Goal: Task Accomplishment & Management: Use online tool/utility

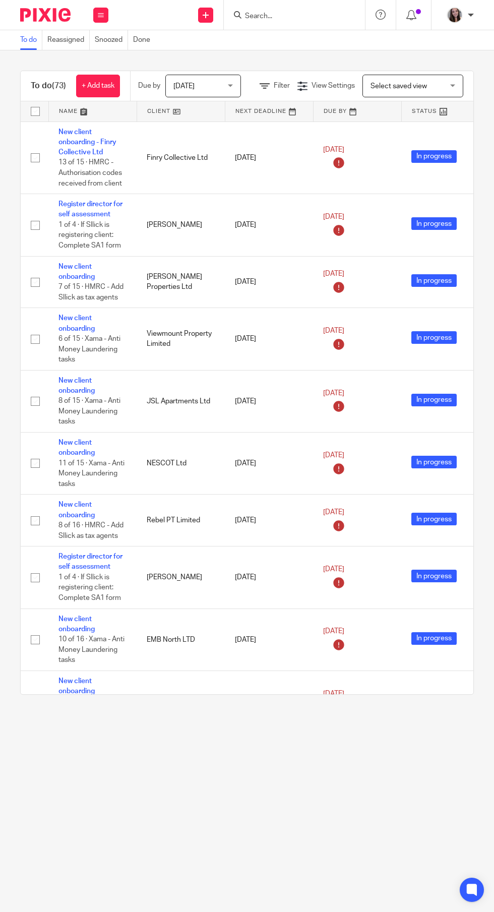
click at [305, 16] on input "Search" at bounding box center [289, 16] width 91 height 9
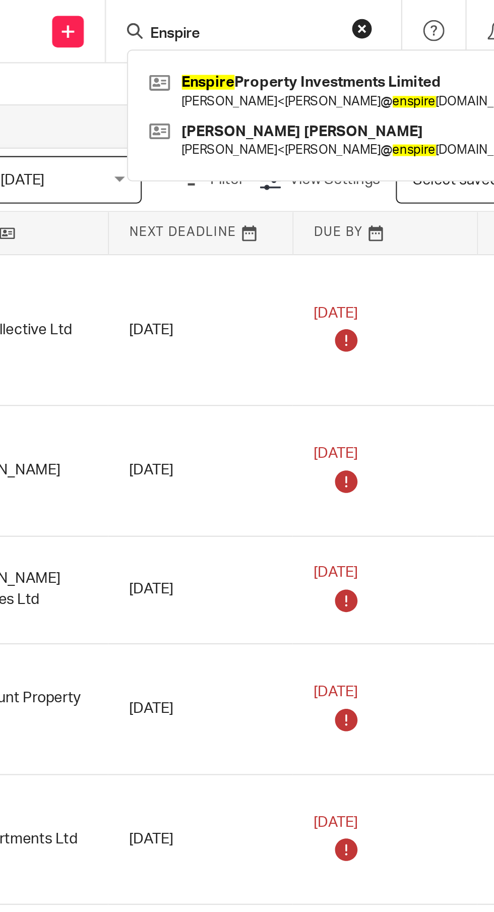
type input "Enspire"
click at [334, 52] on link at bounding box center [338, 43] width 192 height 23
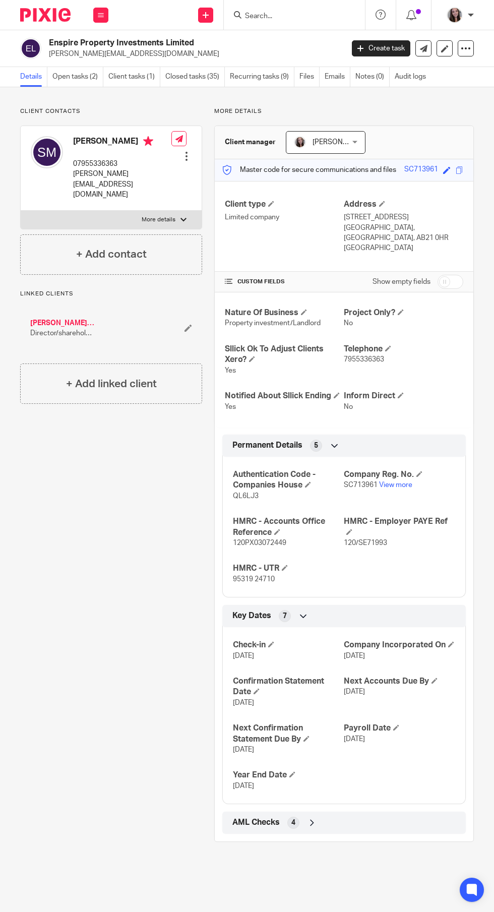
click at [76, 82] on link "Open tasks (2)" at bounding box center [77, 77] width 51 height 20
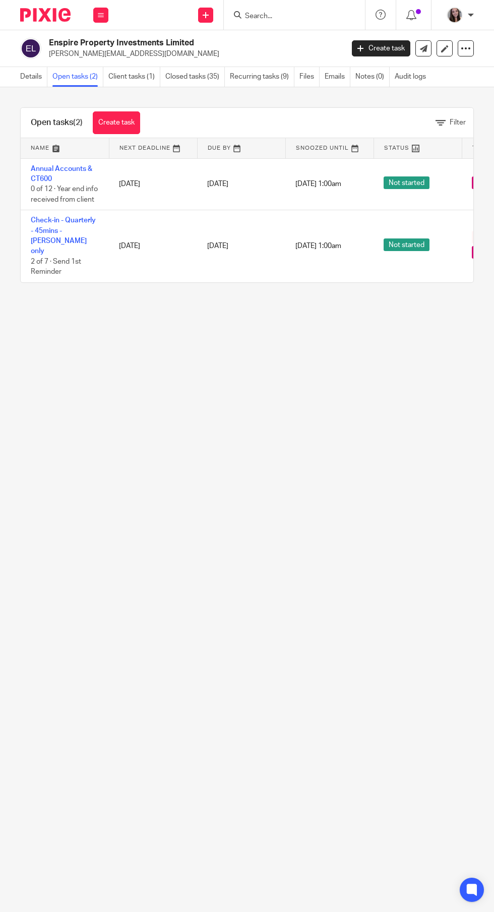
click at [41, 178] on link "Annual Accounts & CT600" at bounding box center [62, 173] width 62 height 17
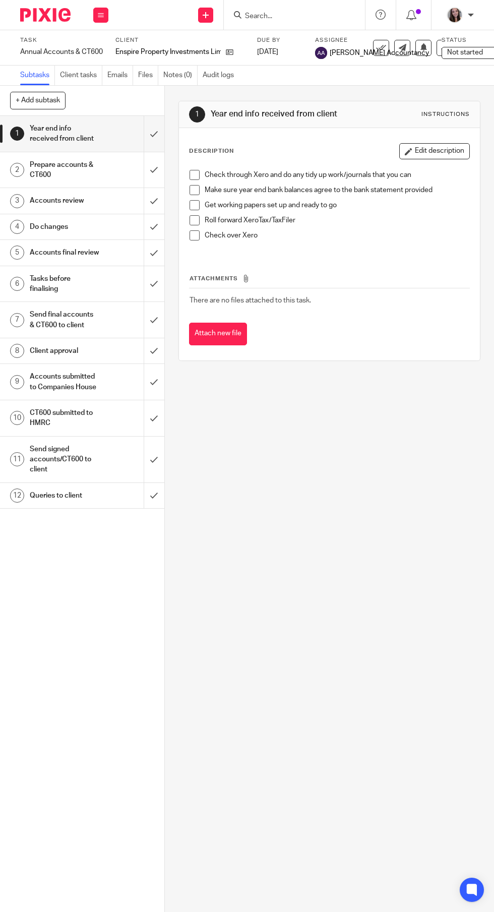
click at [82, 463] on h1 "Send signed accounts/CT600 to client" at bounding box center [64, 460] width 69 height 36
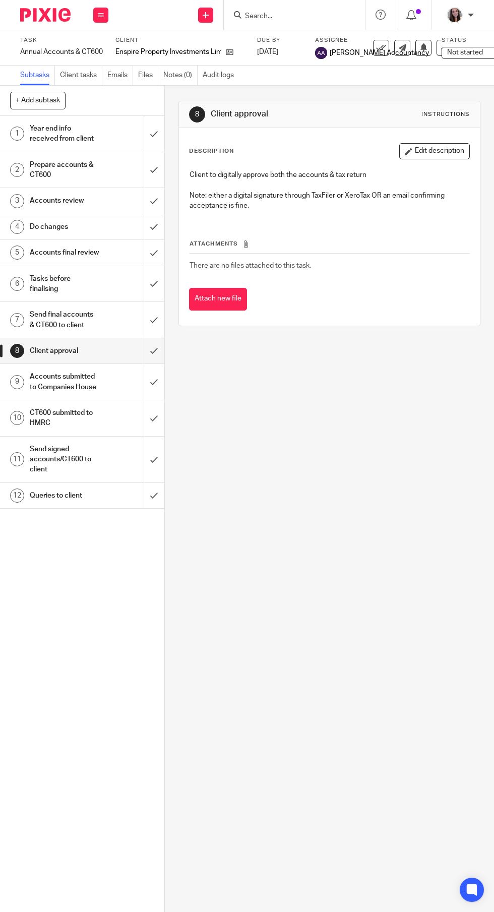
click at [81, 376] on h1 "Accounts submitted to Companies House" at bounding box center [64, 382] width 69 height 26
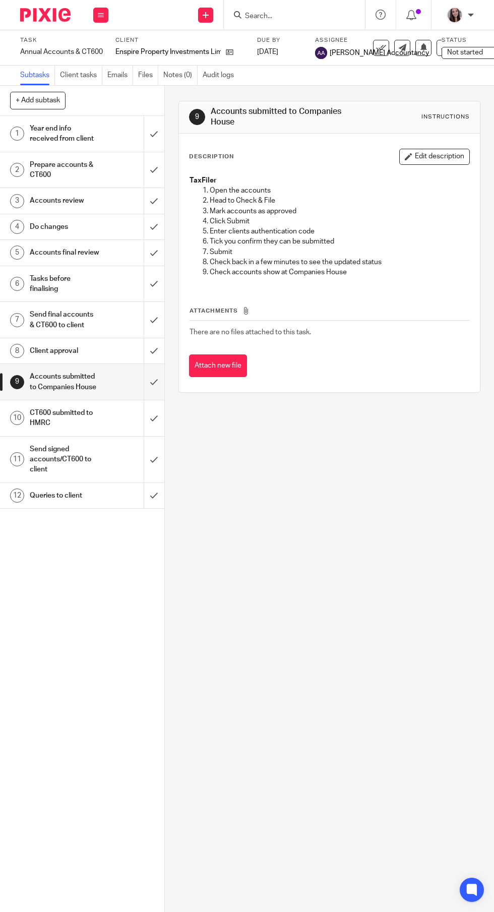
click at [98, 316] on h1 "Send final accounts & CT600 to client" at bounding box center [64, 320] width 69 height 26
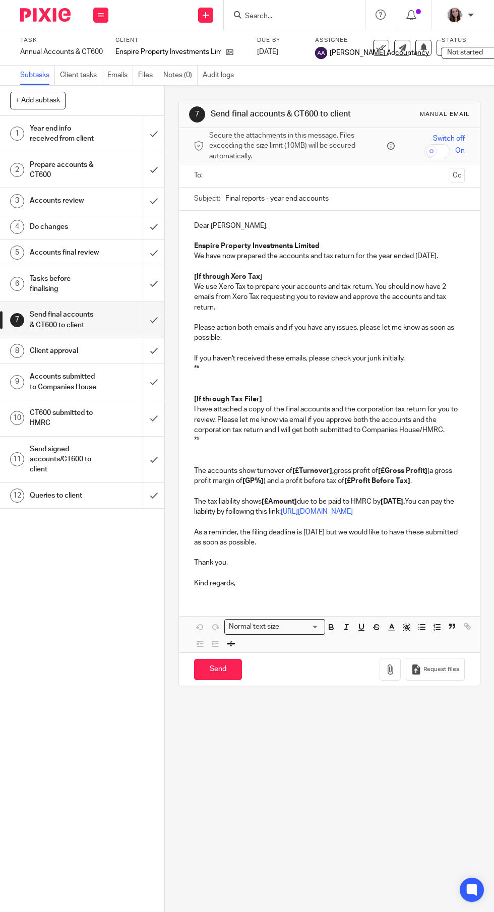
click at [230, 52] on icon at bounding box center [230, 52] width 8 height 8
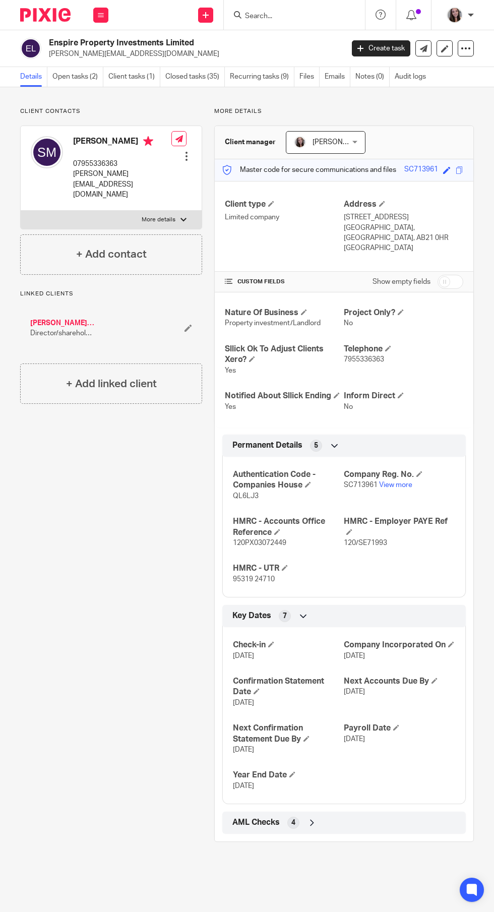
click at [90, 78] on link "Open tasks (2)" at bounding box center [77, 77] width 51 height 20
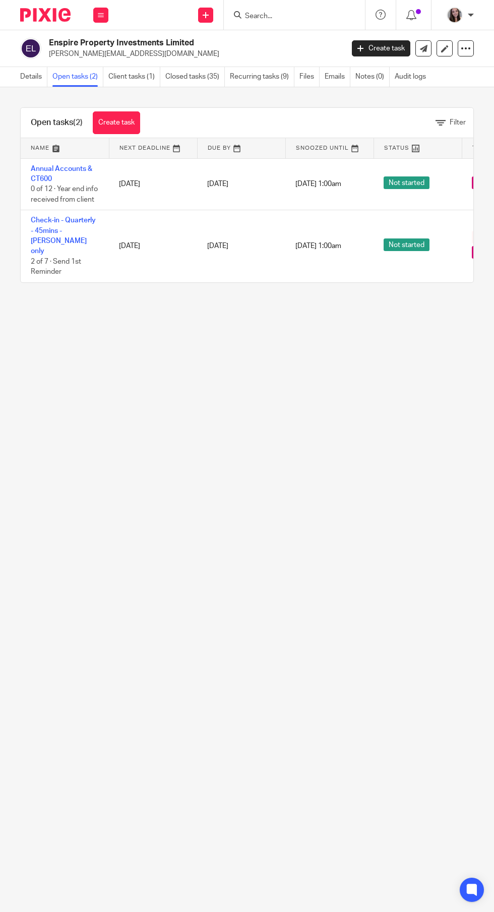
click at [130, 129] on link "Create task" at bounding box center [116, 122] width 47 height 23
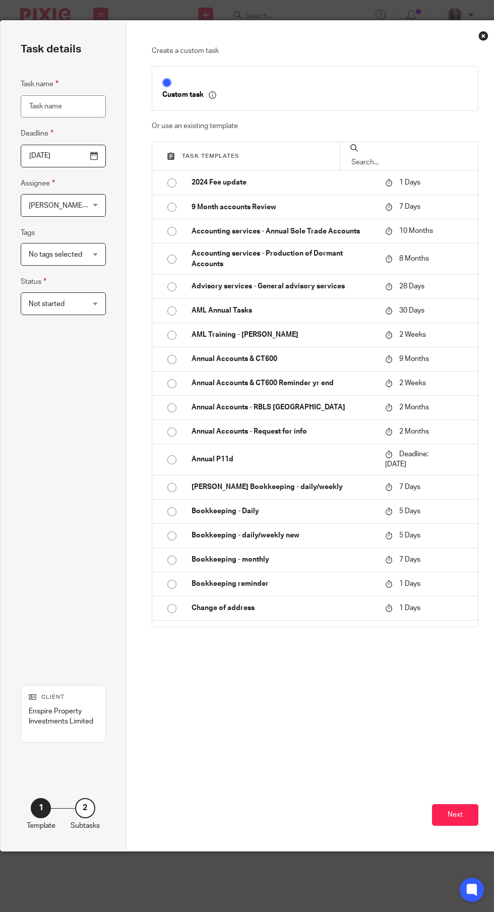
click at [411, 162] on input "text" at bounding box center [408, 162] width 117 height 11
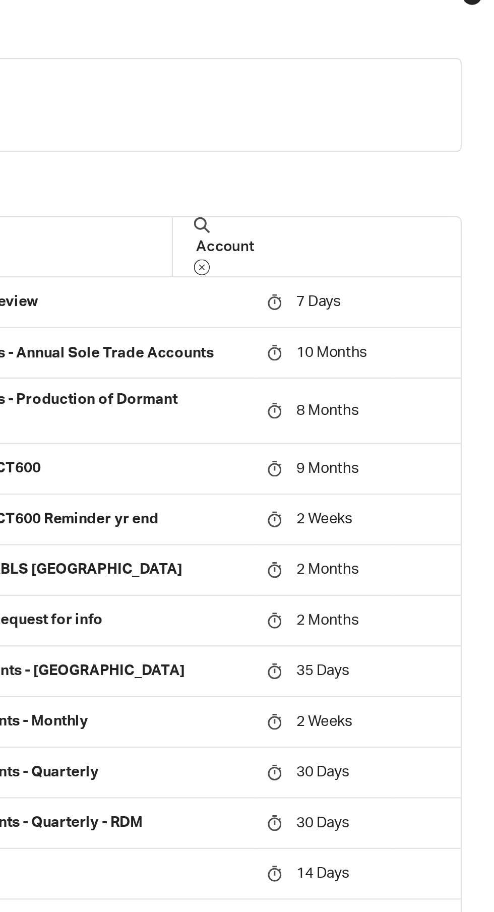
scroll to position [20, 0]
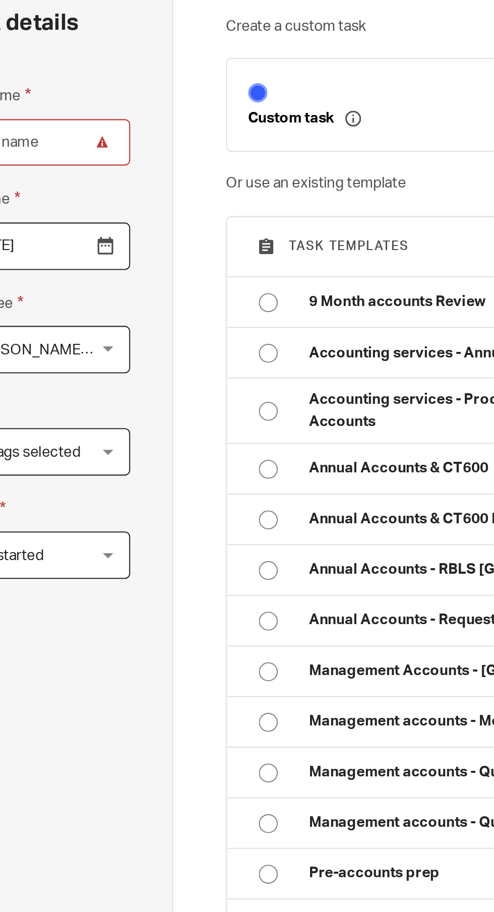
type input "Account"
click at [163, 253] on input "radio" at bounding box center [171, 262] width 19 height 19
type input "2026-05-14"
type input "Annual Accounts & CT600"
checkbox input "false"
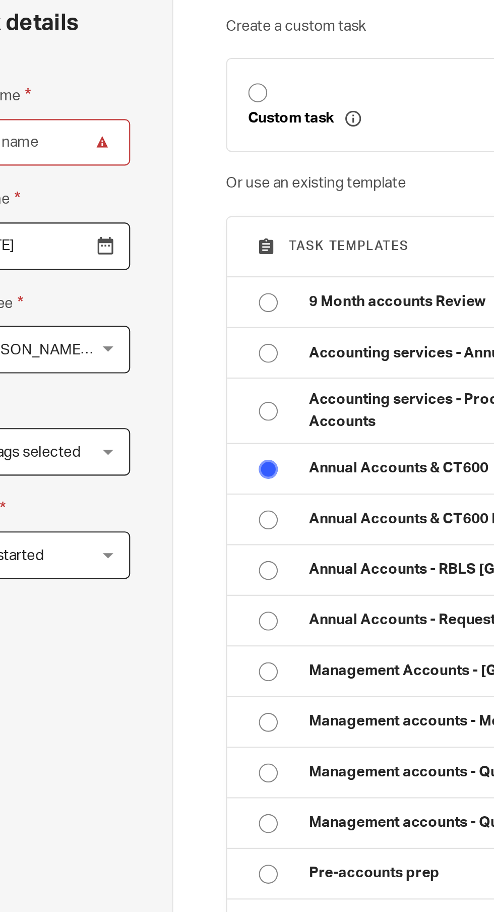
radio input "false"
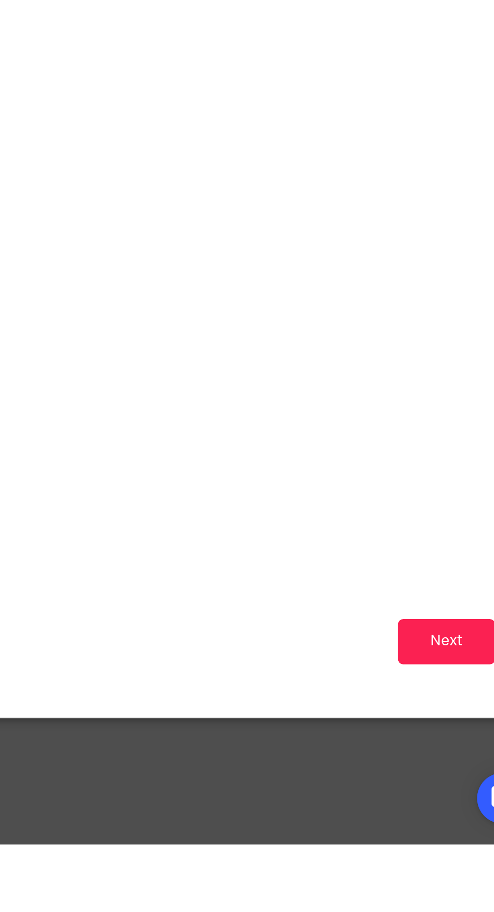
scroll to position [0, 10]
click at [447, 826] on button "Next" at bounding box center [445, 815] width 46 height 22
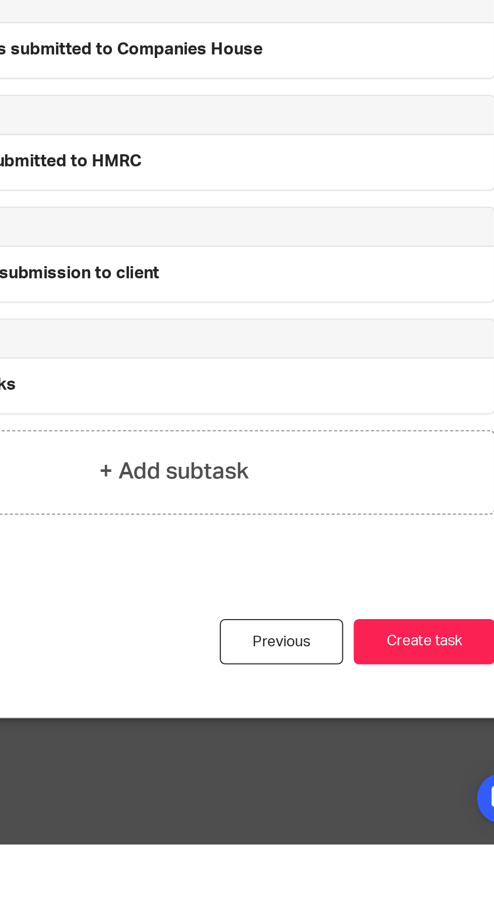
click at [437, 826] on button "Create task" at bounding box center [435, 815] width 68 height 22
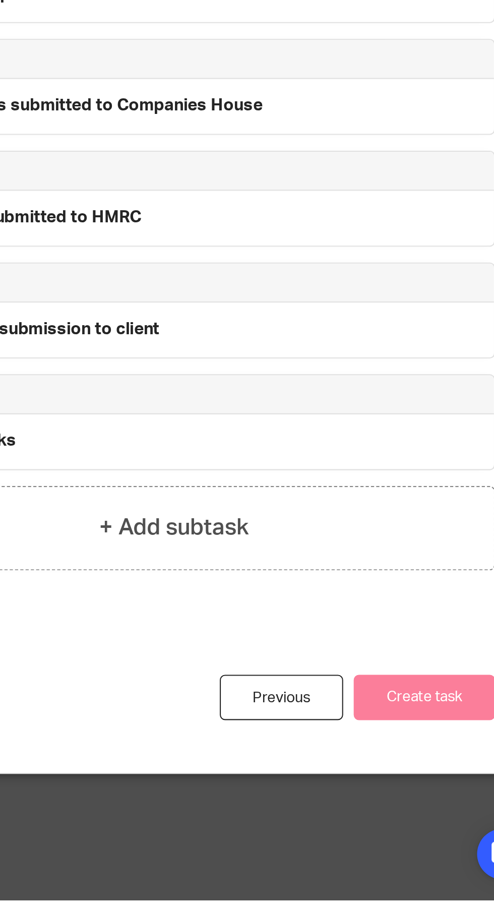
scroll to position [60, 0]
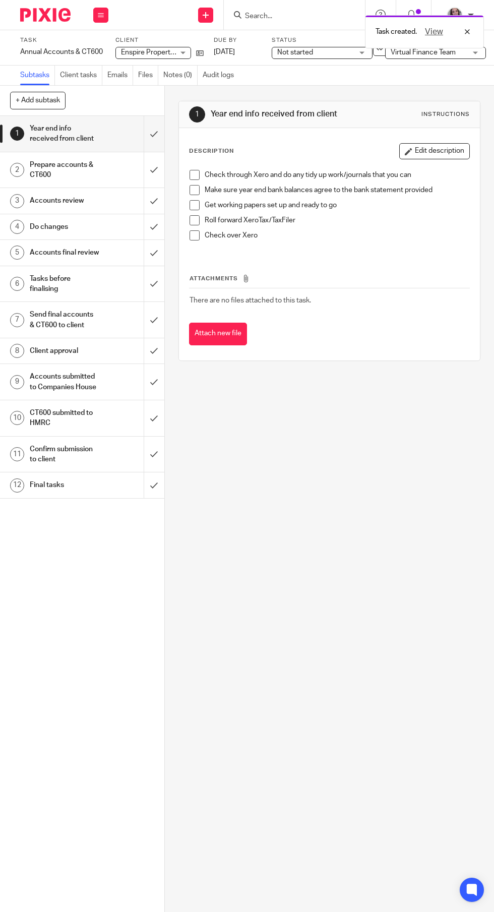
click at [159, 201] on input "submit" at bounding box center [82, 200] width 164 height 25
click at [156, 252] on input "submit" at bounding box center [82, 252] width 164 height 25
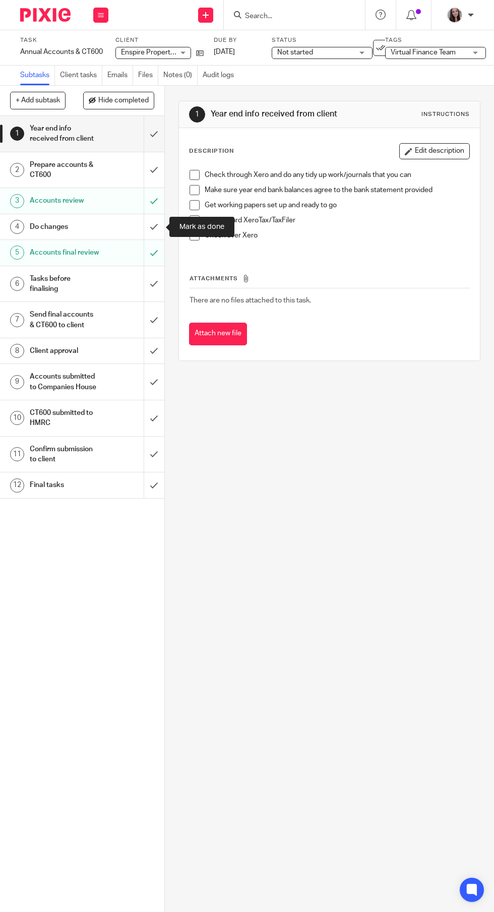
click at [161, 176] on input "submit" at bounding box center [82, 170] width 164 height 36
click at [161, 141] on input "submit" at bounding box center [82, 134] width 164 height 36
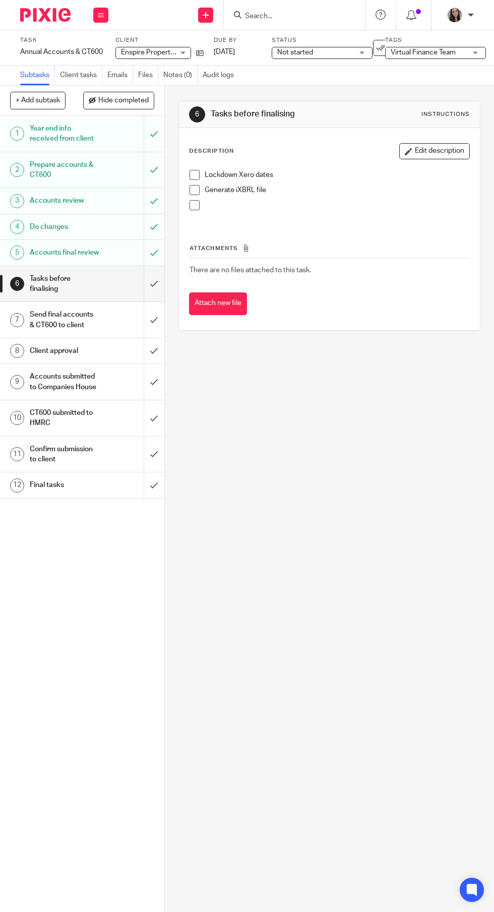
click at [163, 287] on input "submit" at bounding box center [82, 284] width 164 height 36
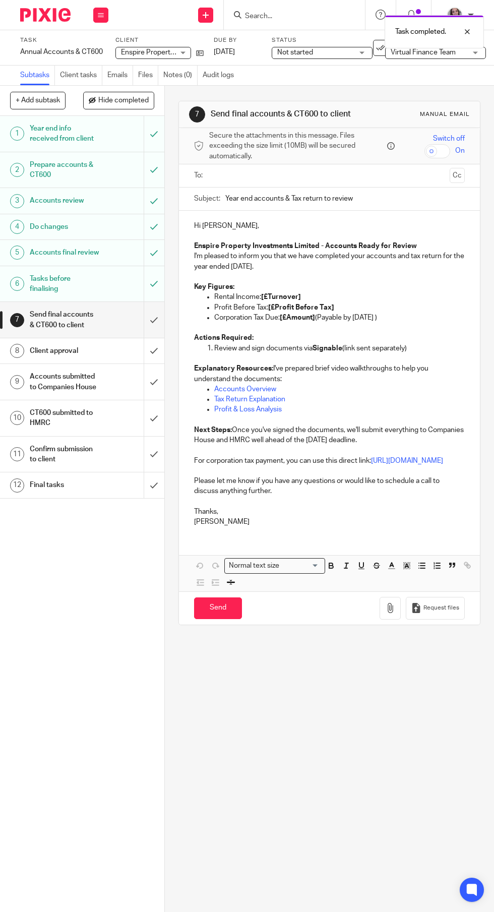
click at [322, 174] on input "text" at bounding box center [329, 176] width 233 height 12
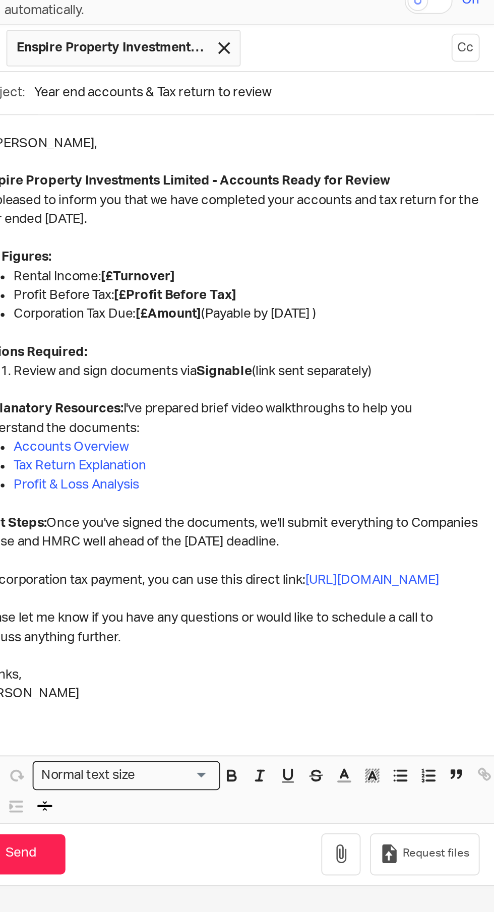
click at [228, 303] on p "Rental Income: [£Turnover]" at bounding box center [339, 299] width 251 height 10
click at [238, 302] on p "Rental Income: [£Turnover]" at bounding box center [339, 299] width 251 height 10
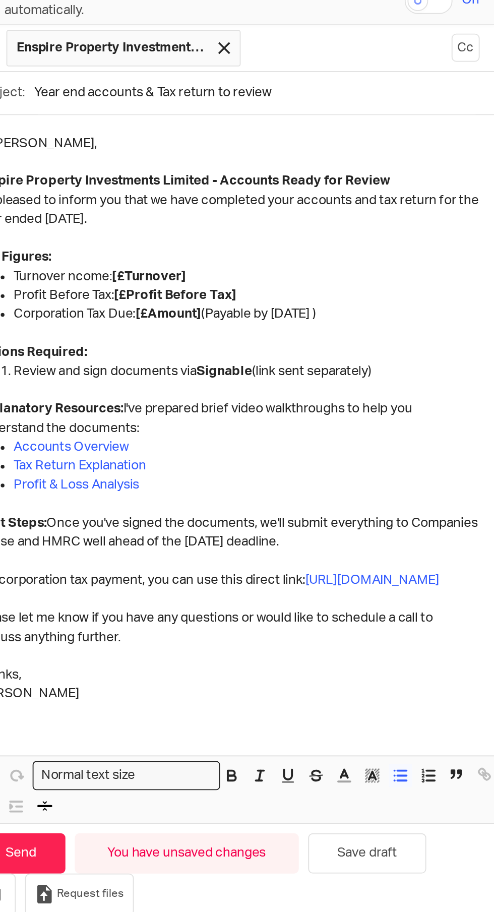
click at [264, 301] on p "Turnover ncome: [£Turnover]" at bounding box center [339, 299] width 251 height 10
click at [261, 300] on strong "[£Turnover]" at bounding box center [264, 299] width 40 height 7
click at [252, 298] on strong "[£Turnover]" at bounding box center [264, 299] width 40 height 7
click at [285, 294] on p "Turnover: [£Turnover]" at bounding box center [339, 299] width 251 height 10
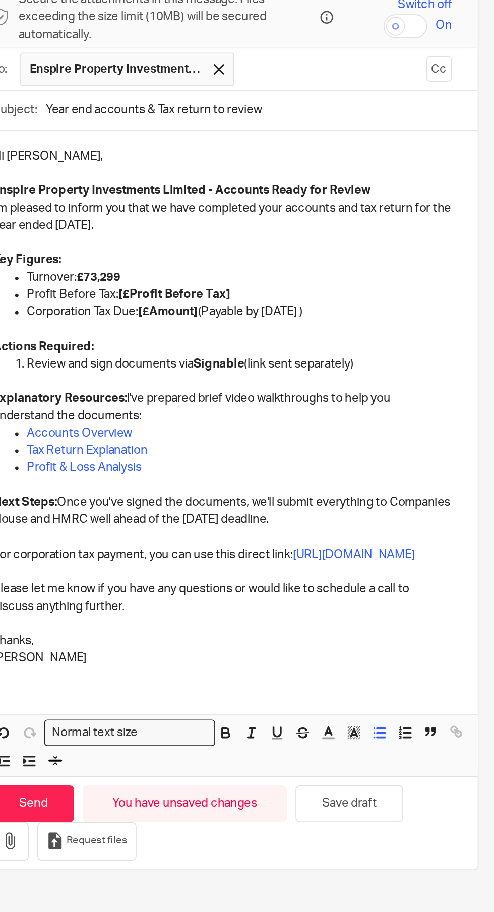
scroll to position [16, 0]
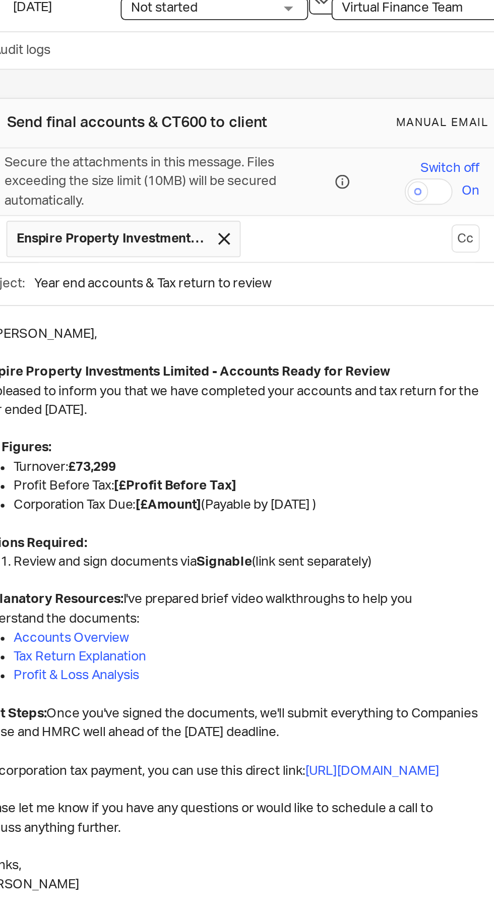
click at [339, 305] on p "Profit Before Tax: [£Profit Before Tax]" at bounding box center [339, 310] width 251 height 10
click at [284, 316] on strong "[£Amount]" at bounding box center [297, 319] width 35 height 7
click at [305, 305] on p "Profit Before Tax: £" at bounding box center [339, 310] width 251 height 10
click at [282, 306] on strong "£35729" at bounding box center [280, 309] width 24 height 7
click at [319, 315] on p "Corporation Tax Due: [£Amount] (Payable by 14 May 2026 )" at bounding box center [339, 320] width 251 height 10
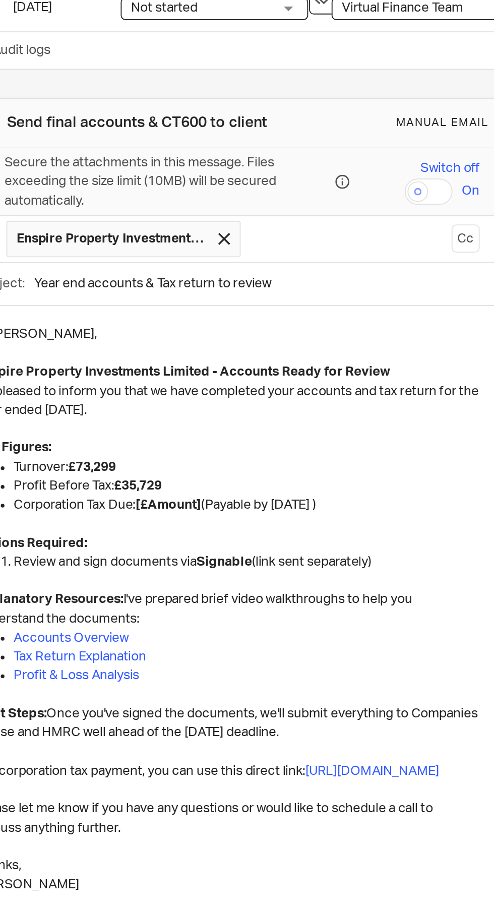
click at [317, 315] on p "Corporation Tax Due: [£Amount] (Payable by 14 May 2026 )" at bounding box center [339, 320] width 251 height 10
click at [289, 315] on p "Corporation Tax Due: £ (Payable by 14 May 2026 )" at bounding box center [339, 320] width 251 height 10
click at [283, 316] on strong "£" at bounding box center [282, 319] width 4 height 7
click at [284, 316] on strong "£" at bounding box center [282, 319] width 4 height 7
click at [219, 315] on p "Corporation Tax Due: £ (Payable by 14 May 2026 )" at bounding box center [339, 320] width 251 height 10
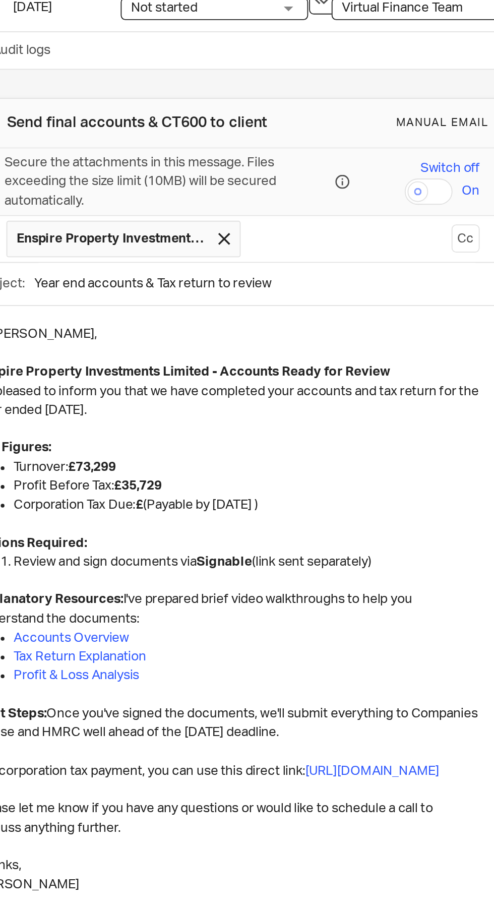
click at [222, 315] on p "Corporation Tax Due: £ (Payable by 14 May 2026 )" at bounding box center [339, 320] width 251 height 10
click at [219, 315] on p "Corporation Tax Due: £ (Payable by 14 May 2026 )" at bounding box center [339, 320] width 251 height 10
click at [217, 315] on p "Corporation Tax Due: £ (Payable by 14 May 2026 )" at bounding box center [339, 320] width 251 height 10
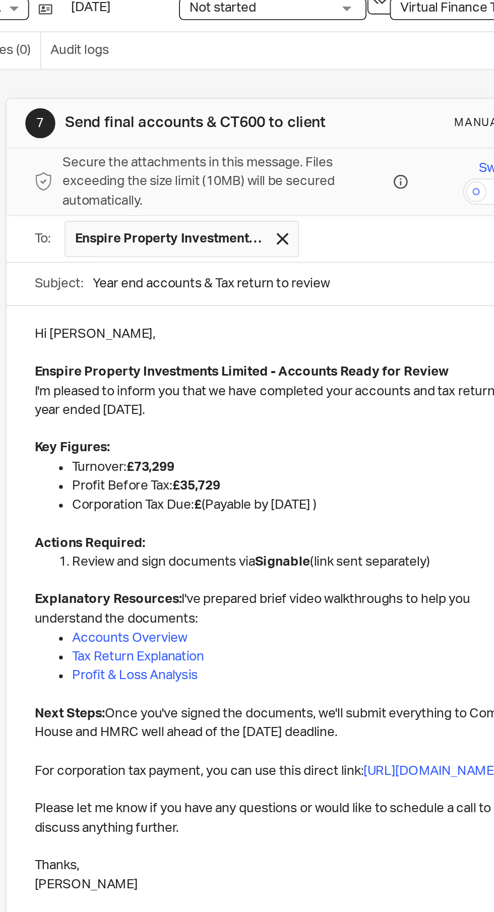
click at [216, 315] on p "Corporation Tax Due: £ (Payable by 14 May 2026 )" at bounding box center [339, 320] width 251 height 10
click at [213, 300] on ul "Turnover: £73,299 Profit Before Tax: £35,729 Corporation Tax Due: £ (Payable by…" at bounding box center [329, 314] width 271 height 41
click at [280, 315] on p "Total due to HMRC: 10,614.20 Corporation Tax Due: £ (Payable by 14 May 2026 )" at bounding box center [339, 320] width 251 height 10
click at [276, 315] on p "Total due to HMRC: 10,614.20 Corporation Tax Due: £ (Payable by 14 May 2026 )" at bounding box center [339, 320] width 251 height 10
click at [278, 315] on p "Total due to HMRC: 10,614.20 Corporation Tax Due: £ (Payable by 14 May 2026 )" at bounding box center [339, 320] width 251 height 10
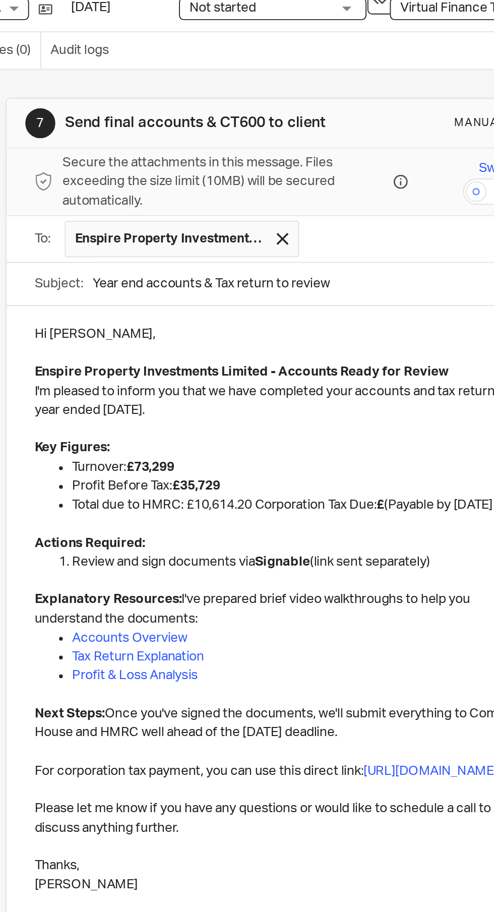
click at [282, 315] on p "Total due to HMRC: £10,614.20 Corporation Tax Due: £ (Payable by 14 May 2026 )" at bounding box center [339, 320] width 251 height 10
click at [280, 315] on p "Total due to HMRC: £10,614.20 Corporation Tax Due: £ (Payable by 14 May 2026 )" at bounding box center [339, 320] width 251 height 10
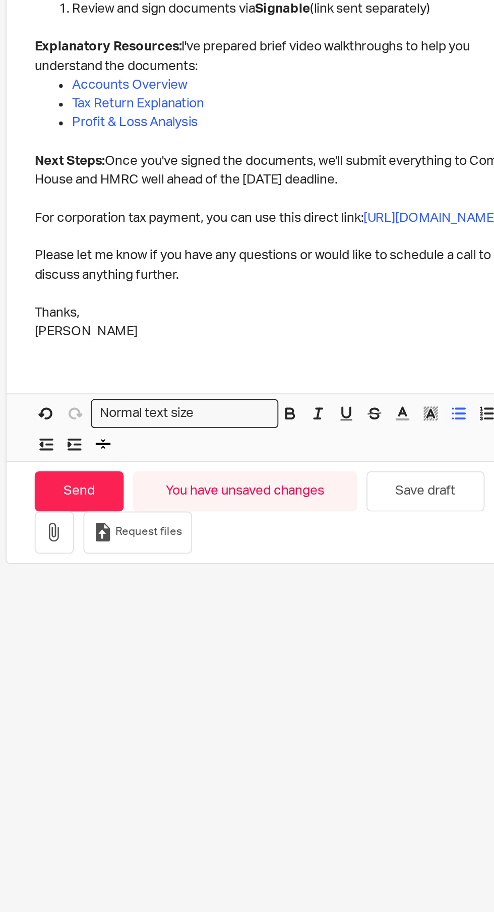
click at [329, 572] on icon "button" at bounding box center [331, 567] width 9 height 9
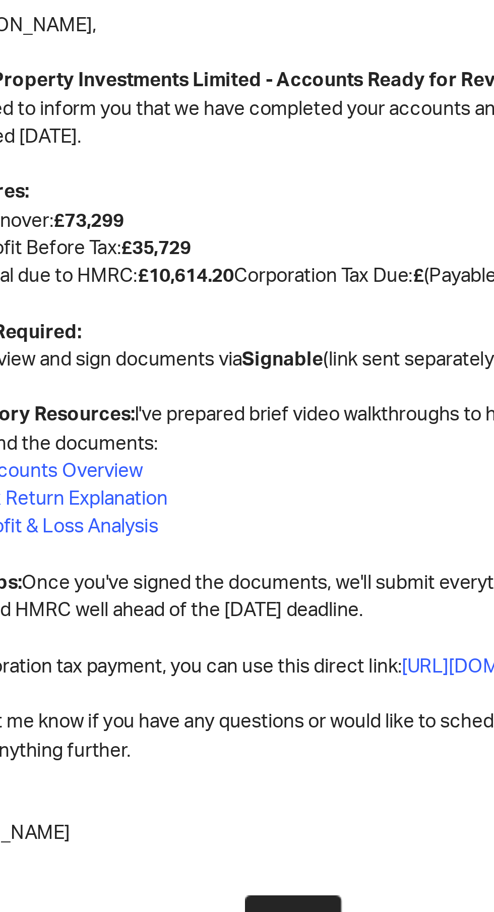
click at [323, 315] on p "Total due to HMRC: £10,614.20 Corporation Tax Due: £ (Payable by 14 May 2026 )" at bounding box center [339, 320] width 251 height 10
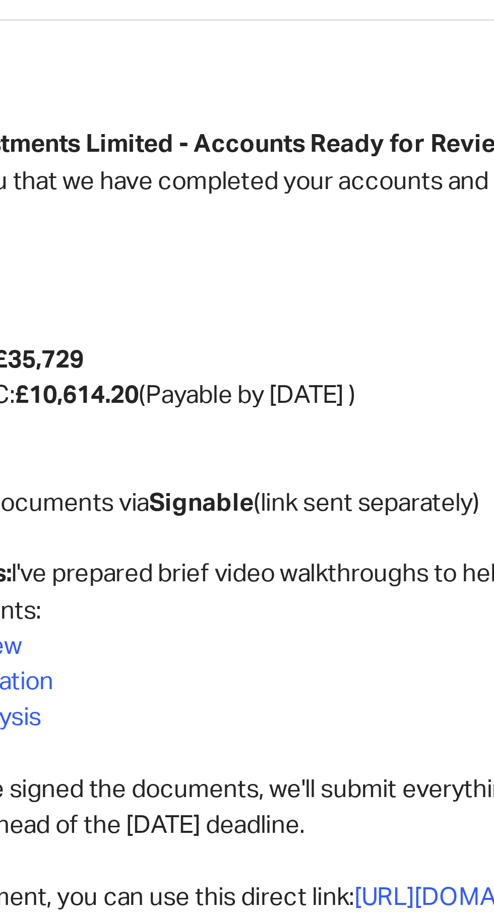
click at [359, 315] on p "Total due to HMRC: £10,614.20 (Payable by 14 May 2026 )" at bounding box center [339, 320] width 251 height 10
click at [393, 315] on p "Total due to HMRC: £10,614.20 (Payable by 1st May 2026 )" at bounding box center [339, 320] width 251 height 10
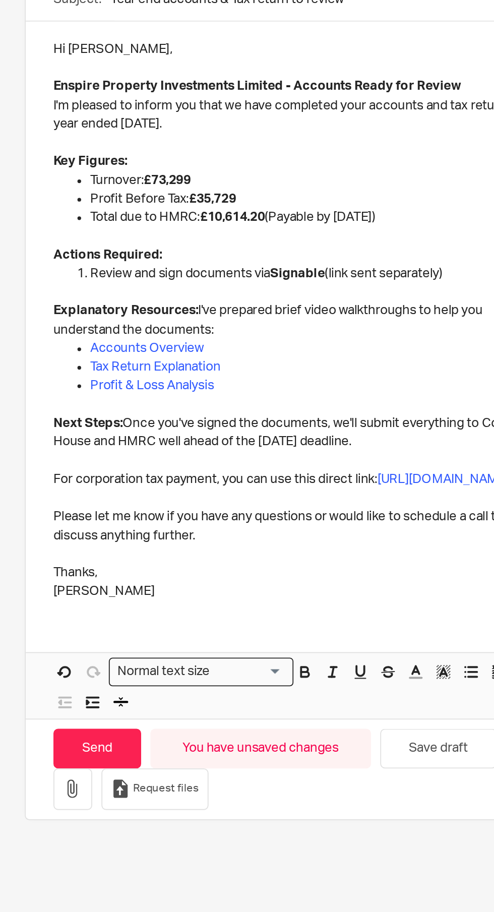
click at [218, 366] on p "Explanatory Resources: I've prepared brief video walkthroughs to help you under…" at bounding box center [329, 376] width 271 height 21
click at [272, 367] on strong "Explanatory Resources:" at bounding box center [233, 370] width 79 height 7
click at [271, 367] on strong "Explanatory Resources:" at bounding box center [233, 370] width 79 height 7
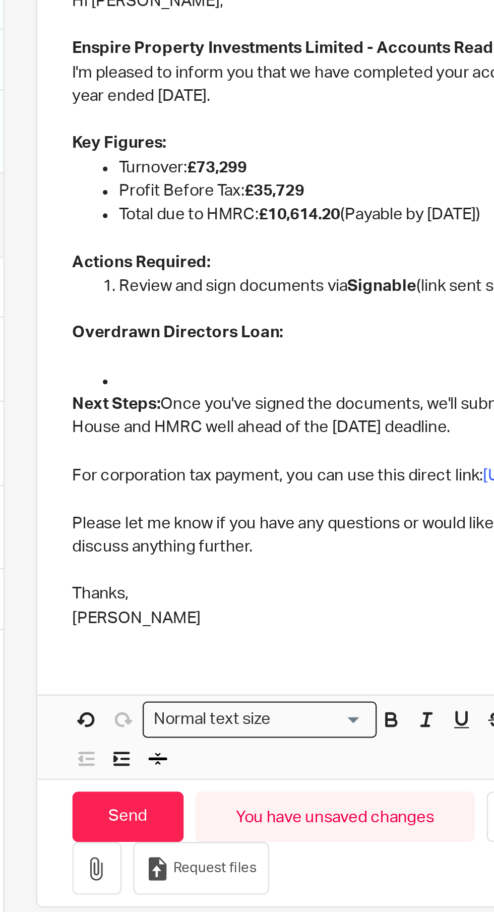
click at [232, 386] on p at bounding box center [339, 391] width 251 height 10
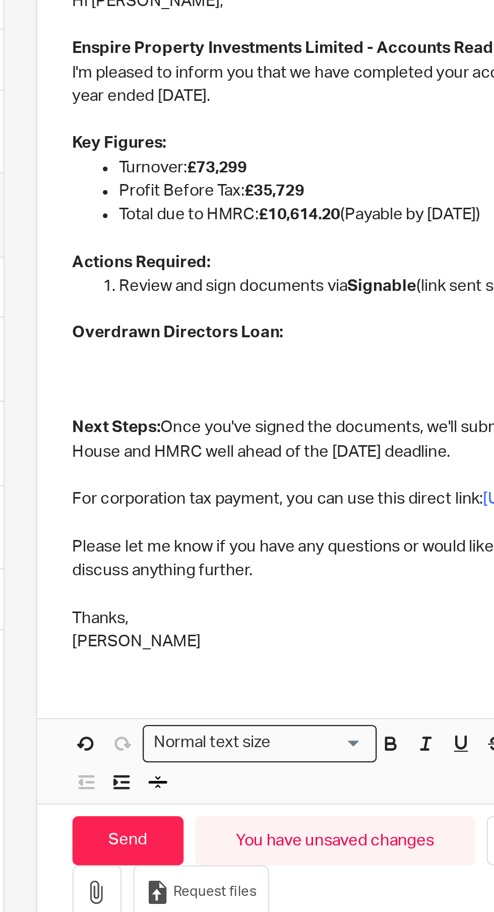
click at [296, 376] on p at bounding box center [329, 381] width 271 height 10
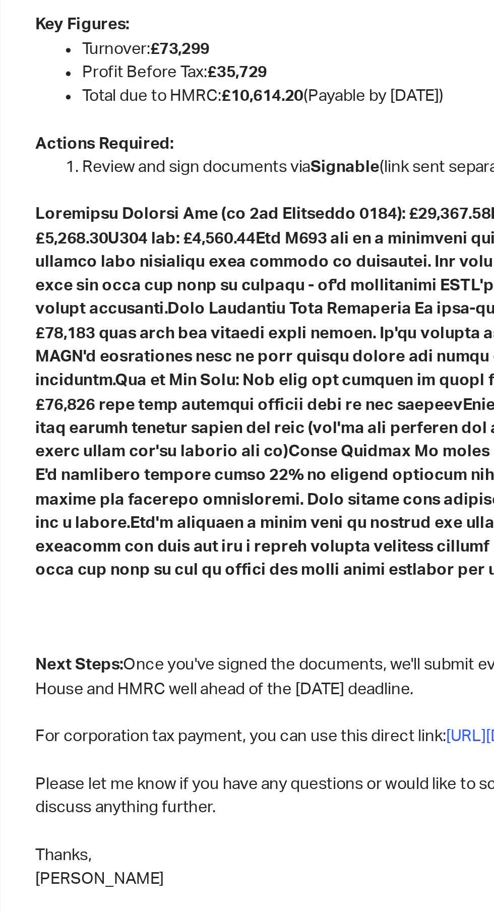
click at [360, 367] on strong at bounding box center [329, 447] width 270 height 160
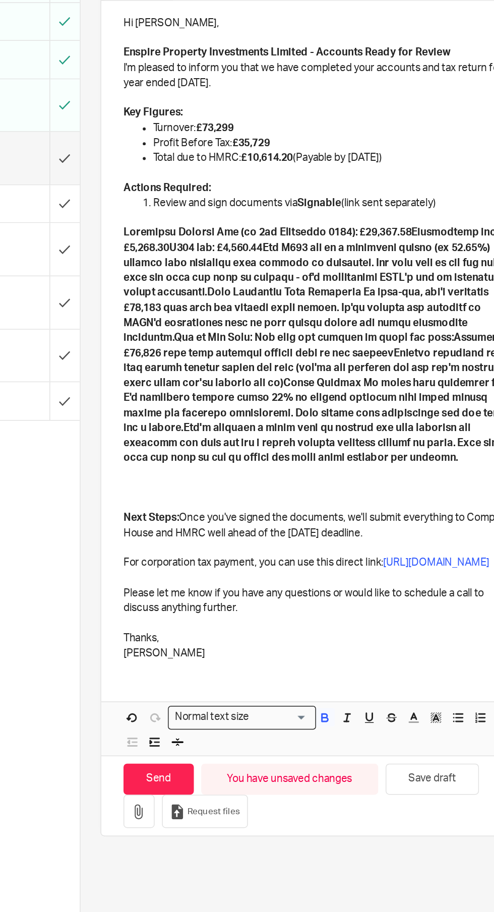
click at [235, 429] on strong at bounding box center [329, 447] width 270 height 160
click at [232, 422] on p at bounding box center [329, 447] width 271 height 163
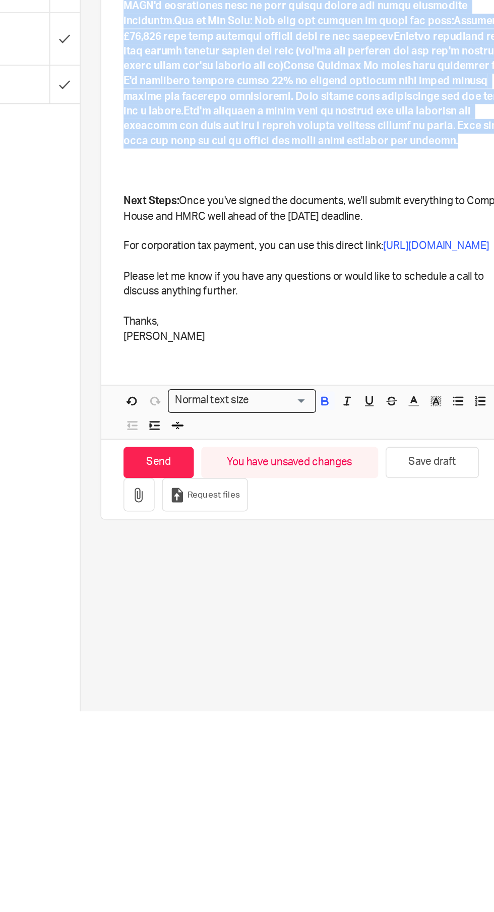
click at [335, 700] on button "button" at bounding box center [331, 700] width 13 height 13
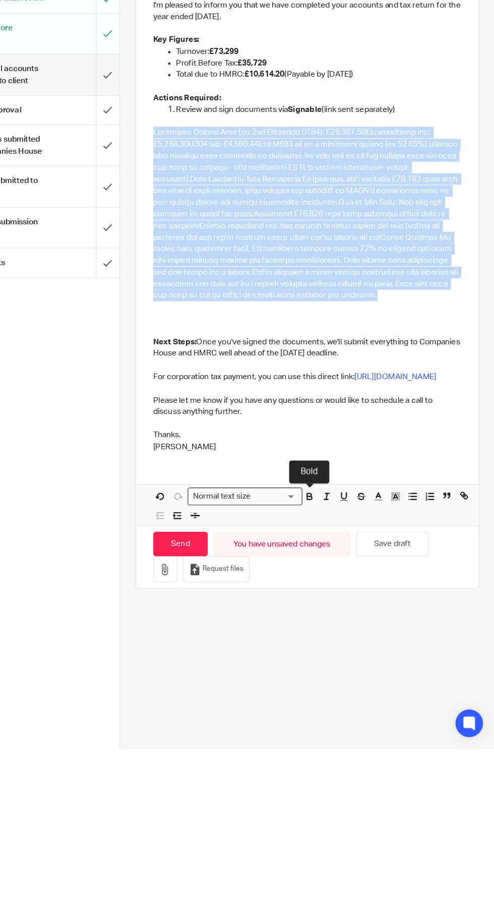
click at [270, 482] on p at bounding box center [329, 442] width 271 height 153
click at [269, 482] on p at bounding box center [329, 442] width 271 height 153
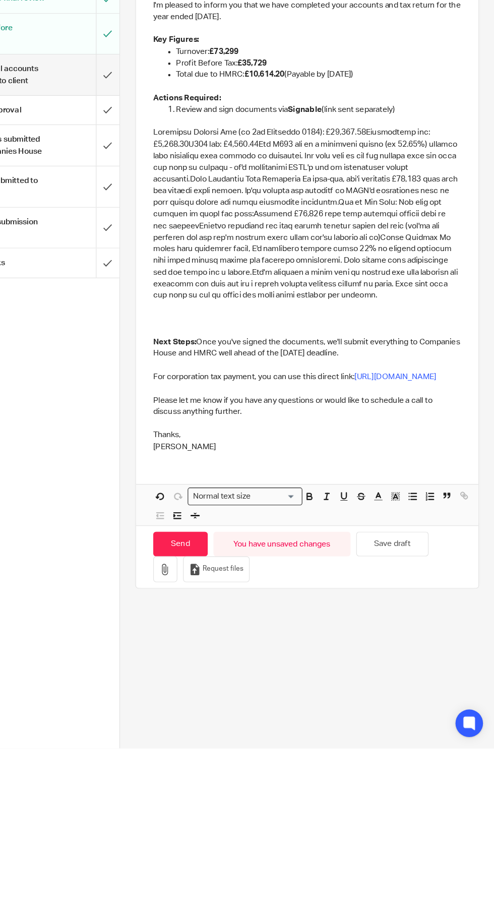
click at [272, 476] on p at bounding box center [329, 442] width 271 height 153
click at [278, 475] on p at bounding box center [329, 442] width 271 height 153
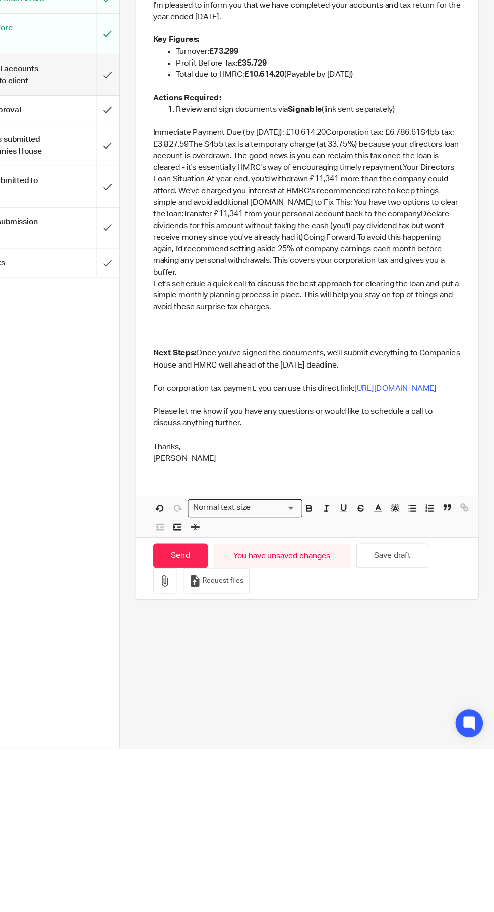
click at [348, 479] on p "Immediate Payment Due (by 1st September 2025): £10,614.20Corporation tax: £6,78…" at bounding box center [329, 432] width 271 height 133
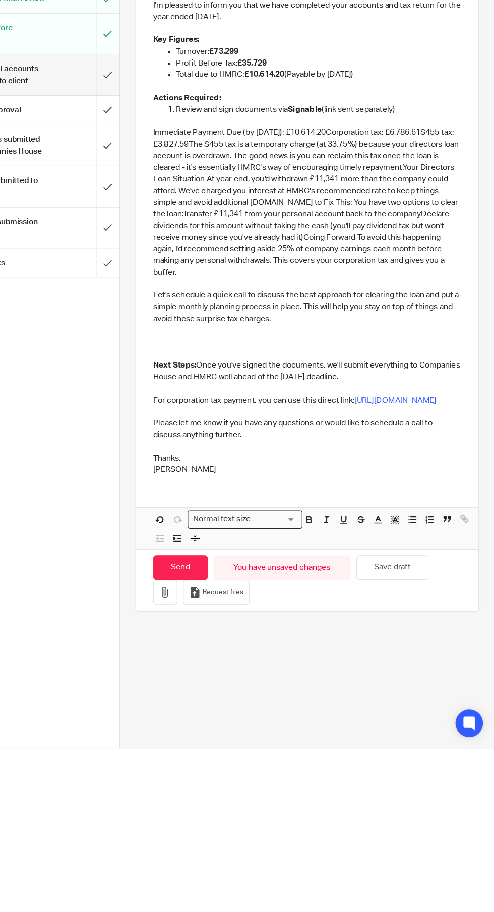
click at [401, 448] on p "Immediate Payment Due (by 1st September 2025): £10,614.20Corporation tax: £6,78…" at bounding box center [329, 432] width 271 height 133
click at [395, 447] on p "Immediate Payment Due (by 1st September 2025): £10,614.20Corporation tax: £6,78…" at bounding box center [329, 432] width 271 height 133
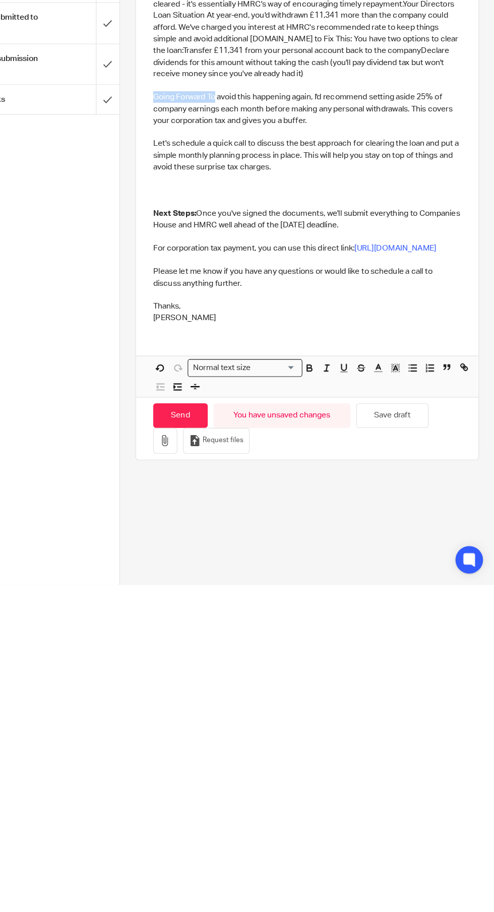
click at [346, 718] on line "button" at bounding box center [346, 720] width 1 height 5
click at [340, 718] on button "button" at bounding box center [346, 721] width 13 height 13
click at [238, 478] on p "Going Forward To avoid this happening again, I'd recommend setting aside 25% of…" at bounding box center [329, 493] width 271 height 31
click at [335, 720] on button "button" at bounding box center [331, 721] width 13 height 13
click at [246, 478] on p "Going Forward To avoid this happening again, I'd recommend setting aside 25% of…" at bounding box center [329, 493] width 271 height 31
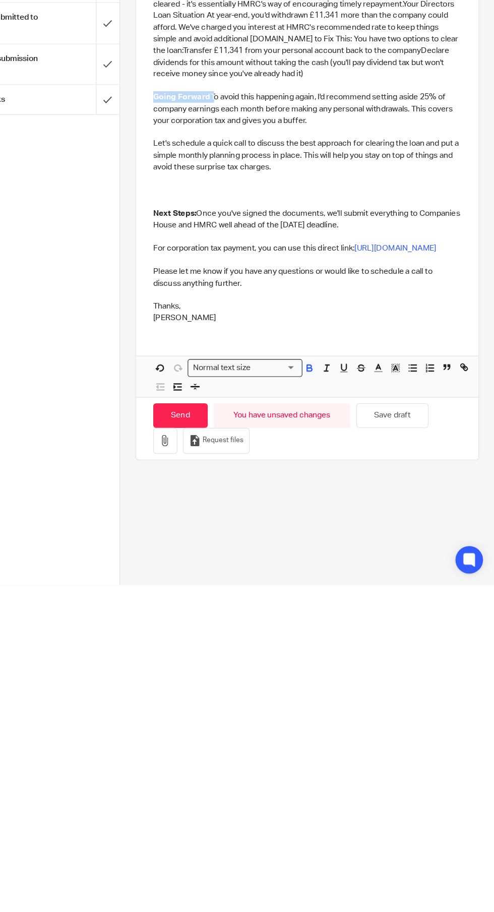
click at [252, 478] on p "Going Forward To avoid this happening again, I'd recommend setting aside 25% of…" at bounding box center [329, 493] width 271 height 31
click at [302, 519] on p "Let's schedule a quick call to discuss the best approach for clearing the loan …" at bounding box center [329, 534] width 271 height 31
click at [246, 478] on p "Going Forward To avoid this happening again, I'd recommend setting aside 25% of…" at bounding box center [329, 493] width 271 height 31
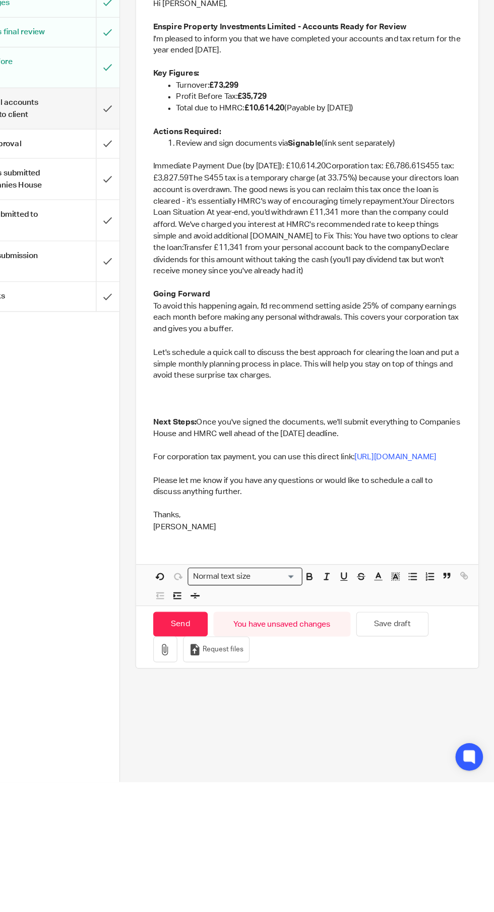
click at [240, 438] on p "Immediate Payment Due (by 1st September 2025): £10,614.20Corporation tax: £6,78…" at bounding box center [329, 417] width 271 height 102
click at [239, 440] on p "Immediate Payment Due (by 1st September 2025): £10,614.20Corporation tax: £6,78…" at bounding box center [329, 417] width 271 height 102
click at [291, 431] on p "Immediate Payment Due (by 1st September 2025): £10,614.20Corporation tax: £6,78…" at bounding box center [329, 407] width 271 height 82
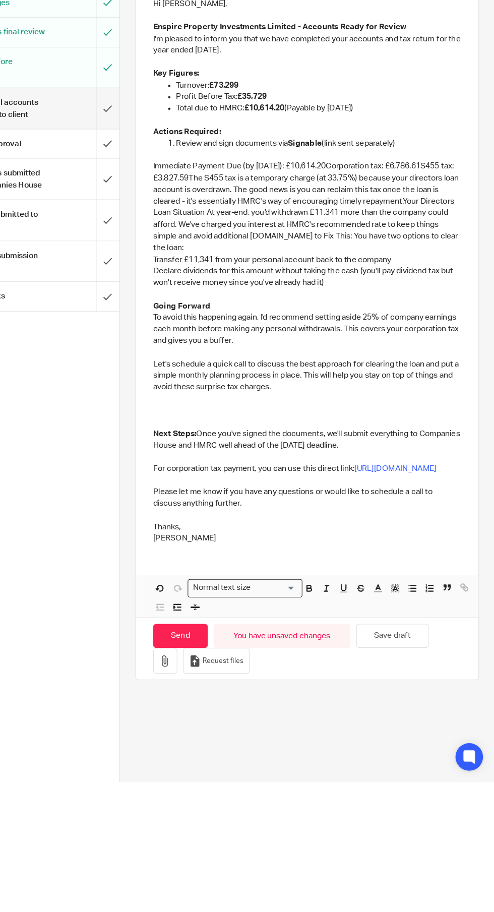
click at [232, 397] on p "Immediate Payment Due (by 1st September 2025): £10,614.20Corporation tax: £6,78…" at bounding box center [329, 407] width 271 height 82
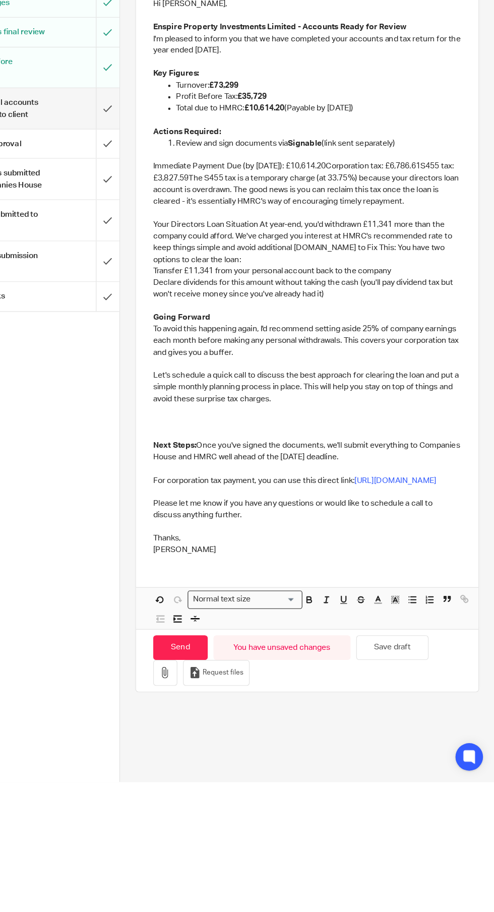
click at [325, 445] on p "Your Directors Loan Situation At year-end, you'd withdrawn £11,341 more than th…" at bounding box center [329, 437] width 271 height 41
click at [294, 417] on p "Your Directors Loan Situation At year-end, you'd withdrawn £11,341 more than th…" at bounding box center [329, 437] width 271 height 41
click at [268, 448] on p "At year-end, you'd withdrawn £11,341 more than the company could afford. We've …" at bounding box center [329, 442] width 271 height 31
click at [259, 448] on p "At year-end, you'd withdrawn £11,341 more than the company could afford. We've …" at bounding box center [329, 442] width 271 height 31
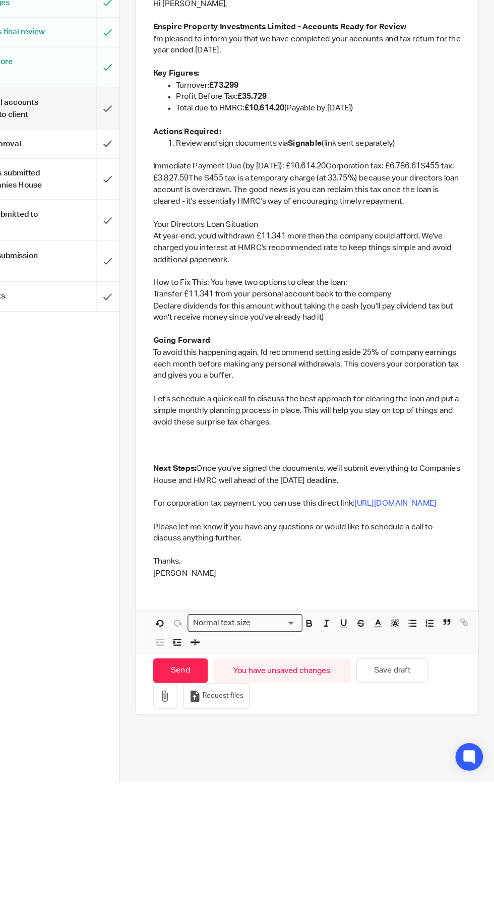
click at [224, 480] on p "Transfer £11,341 from your personal account back to the company" at bounding box center [329, 483] width 271 height 10
click at [201, 468] on p "How to Fix This: You have two options to clear the loan:" at bounding box center [329, 473] width 271 height 10
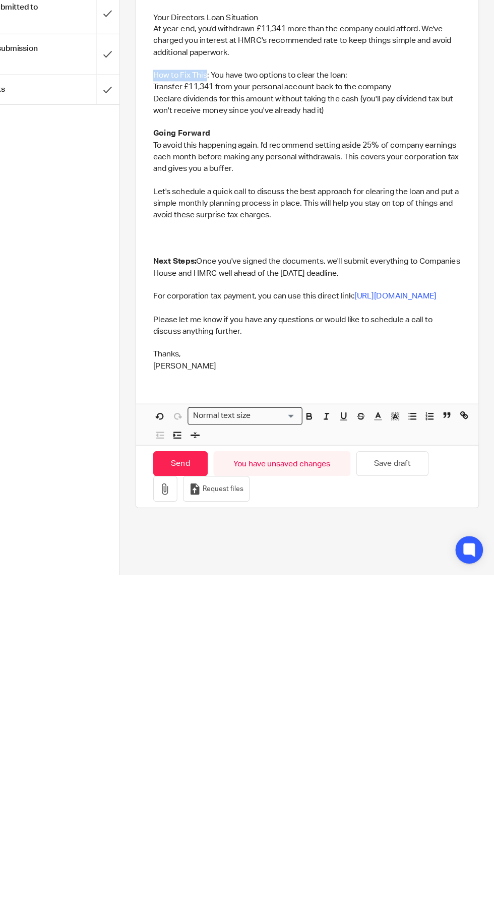
click at [341, 778] on button "button" at bounding box center [346, 772] width 13 height 13
click at [347, 773] on line "button" at bounding box center [346, 772] width 1 height 5
click at [329, 778] on button "button" at bounding box center [331, 772] width 13 height 13
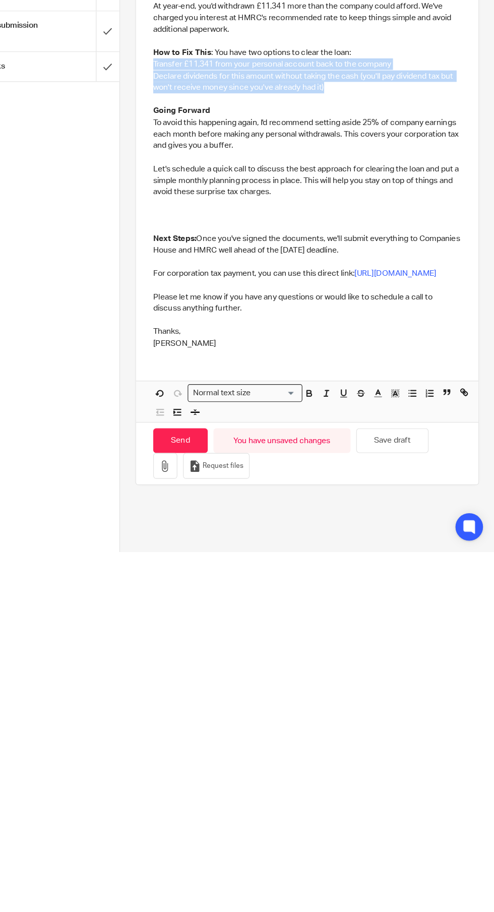
click at [452, 775] on icon "button" at bounding box center [452, 771] width 9 height 9
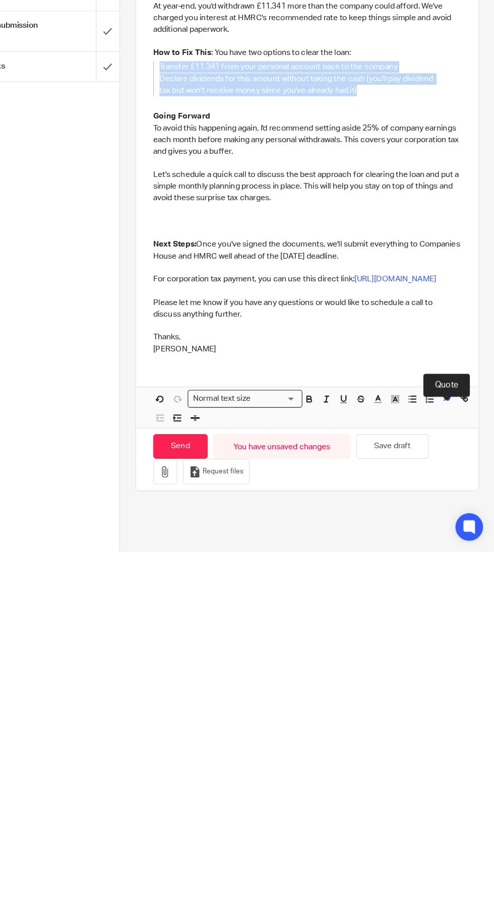
click at [452, 780] on icon "button" at bounding box center [452, 776] width 9 height 9
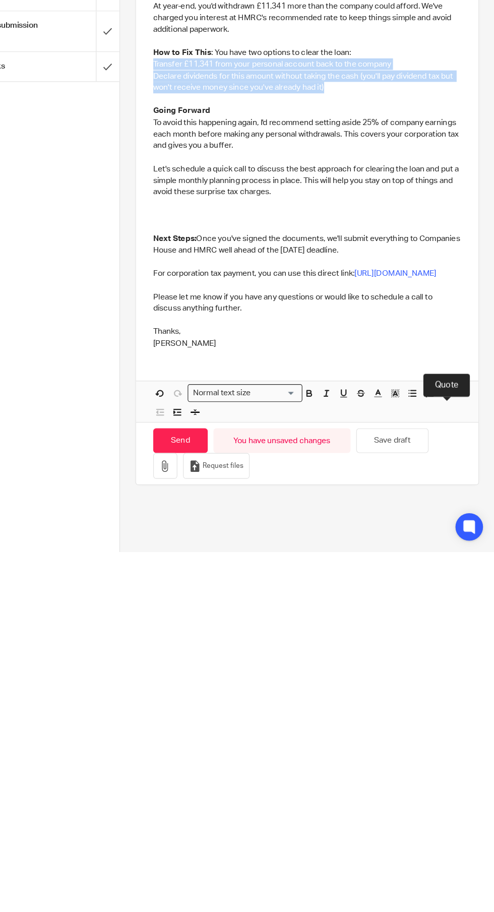
click at [422, 772] on line "button" at bounding box center [422, 772] width 5 height 0
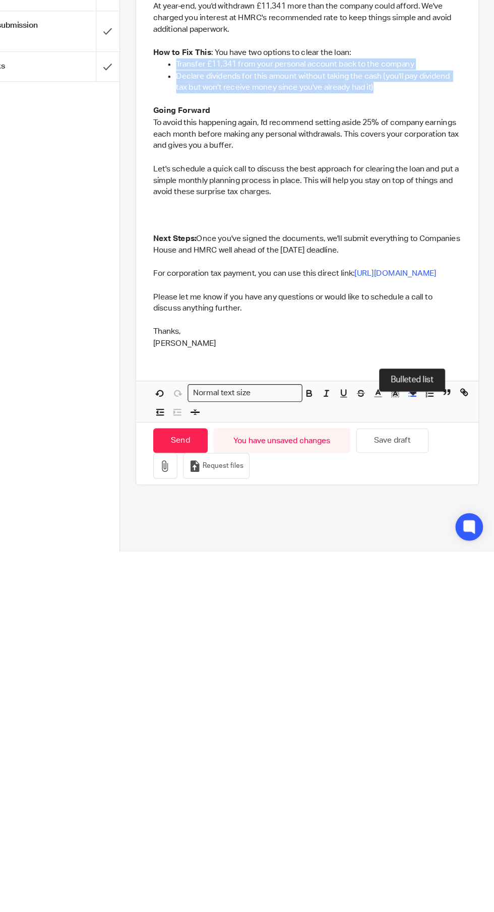
click at [427, 776] on button "button" at bounding box center [422, 772] width 13 height 13
click at [437, 772] on line "button" at bounding box center [438, 772] width 4 height 0
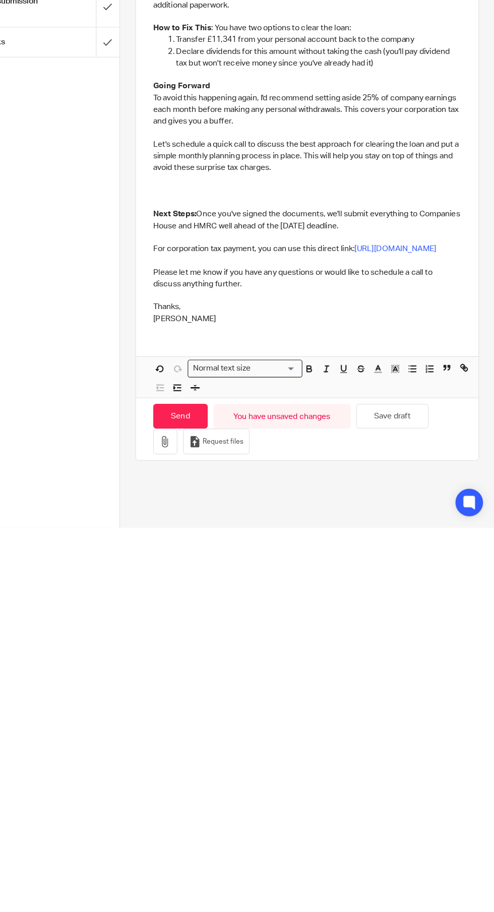
click at [331, 775] on icon "button" at bounding box center [331, 773] width 4 height 3
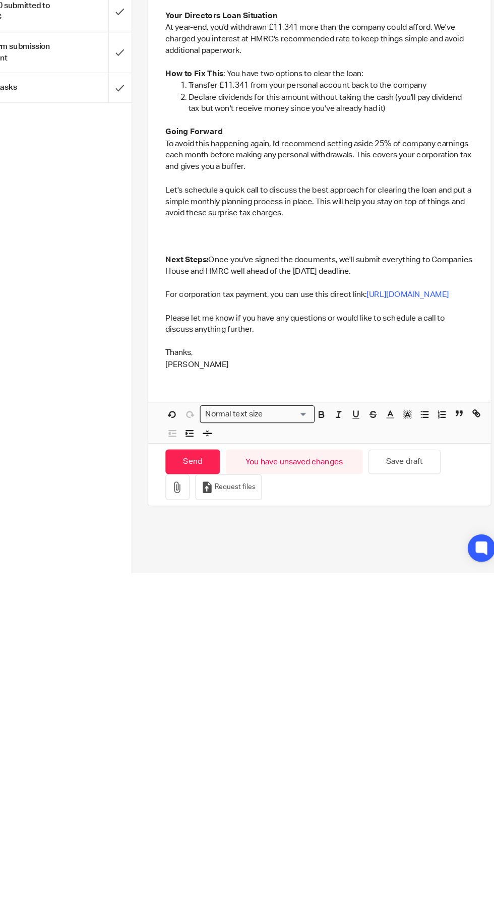
click at [336, 778] on button "button" at bounding box center [331, 772] width 13 height 13
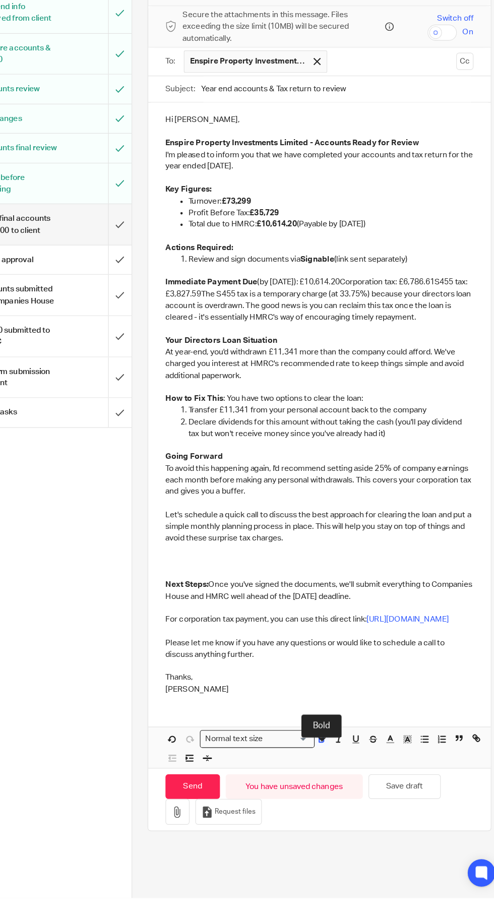
click at [358, 366] on p "Immediate Payment Due (by 1st September 2025): £10,614.20Corporation tax: £6,78…" at bounding box center [329, 386] width 271 height 41
click at [396, 366] on p "Immediate Payment Due (by 1st September 2025): £10,614.20Corporation tax: £6,78…" at bounding box center [329, 386] width 271 height 41
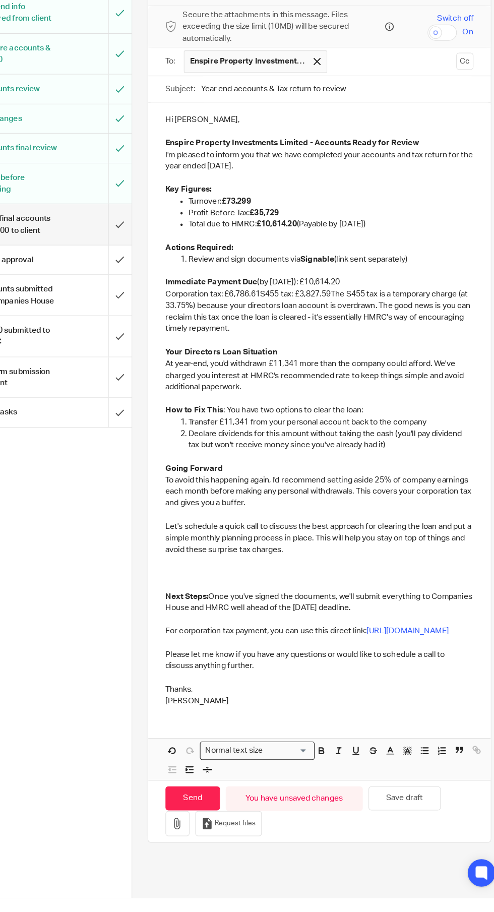
click at [283, 376] on p "Corporation tax: £6,786.61S455 tax: £3,827.59The S455 tax is a temporary charge…" at bounding box center [329, 396] width 271 height 41
click at [282, 376] on p "Corporation tax: £6,786.61S455 tax: £3,827.59The S455 tax is a temporary charge…" at bounding box center [329, 396] width 271 height 41
click at [258, 386] on p "S455 tax: £3,827.59The S455 tax is a temporary charge (at 33.75%) because your …" at bounding box center [329, 401] width 271 height 31
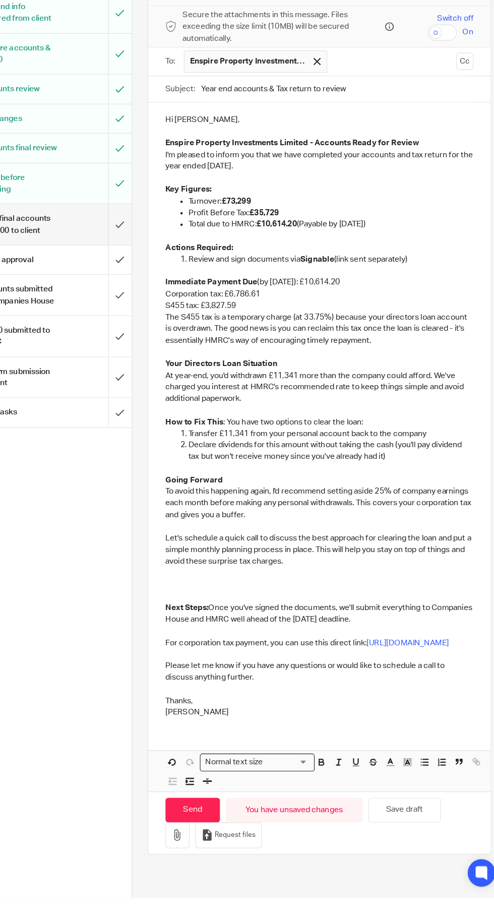
click at [289, 366] on p "Immediate Payment Due (by 1st September 2025): £10,614.20" at bounding box center [329, 371] width 271 height 10
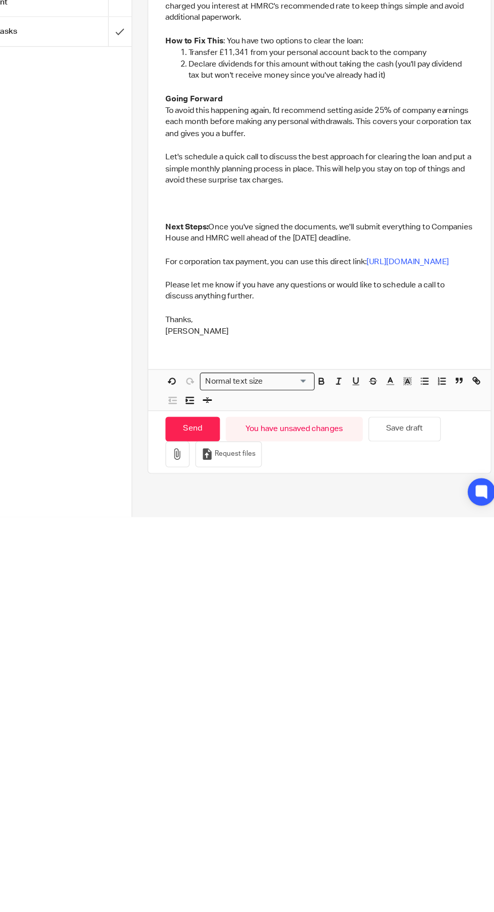
scroll to position [21, 0]
click at [336, 786] on button "button" at bounding box center [331, 792] width 13 height 13
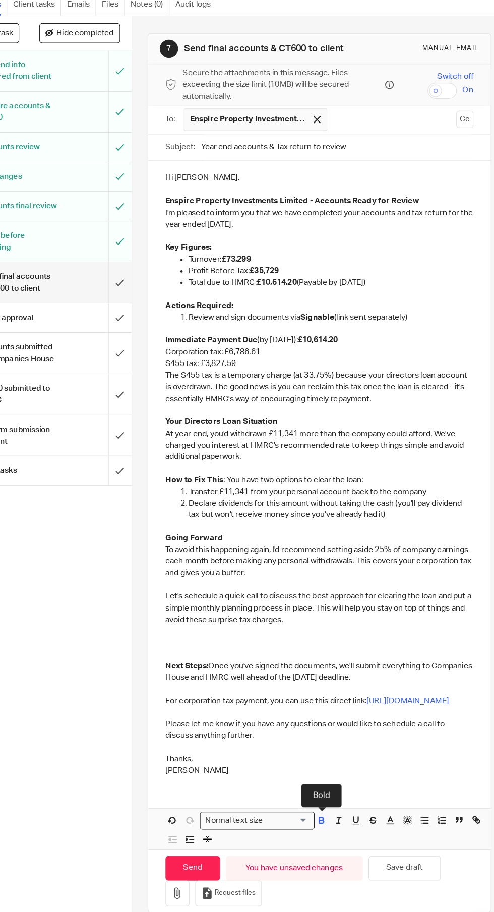
click at [438, 345] on p "Review and sign documents via Signable (link sent separately)" at bounding box center [339, 350] width 251 height 10
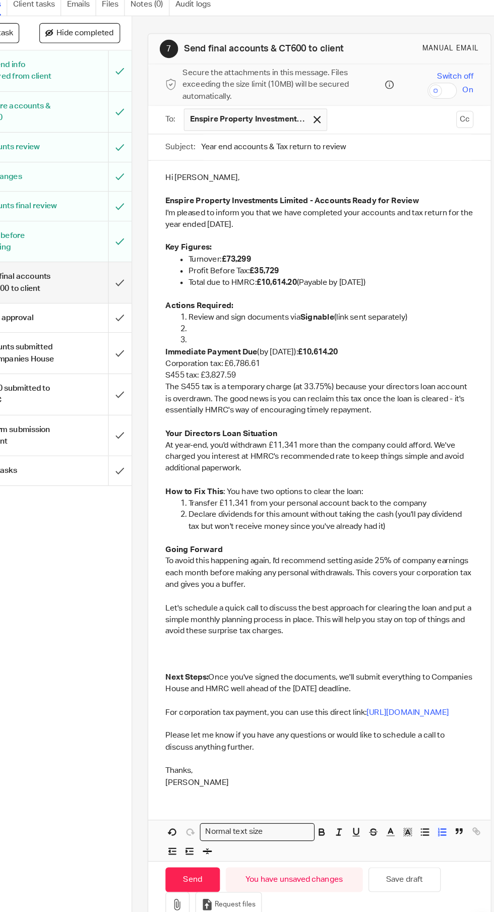
click at [240, 366] on p at bounding box center [339, 371] width 251 height 10
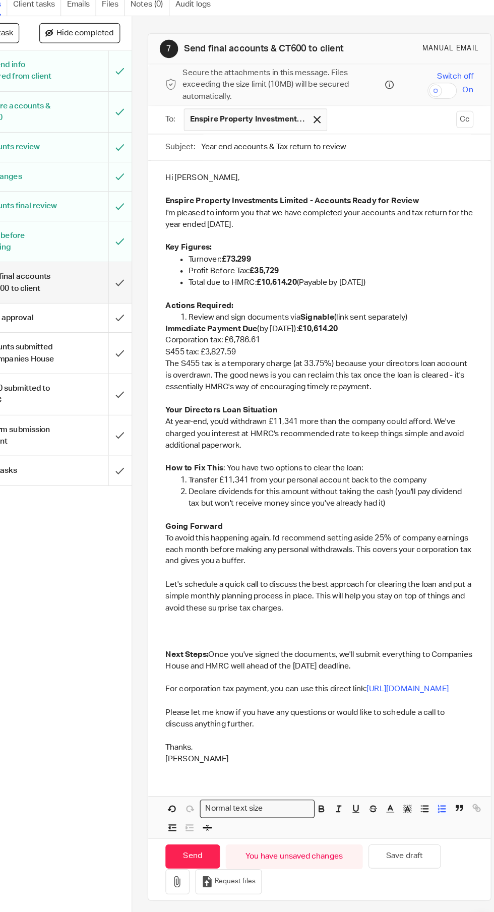
click at [184, 343] on div "Hi Shaun, Enspire Property Investments Limited - Accounts Ready for Review I'm …" at bounding box center [329, 482] width 301 height 539
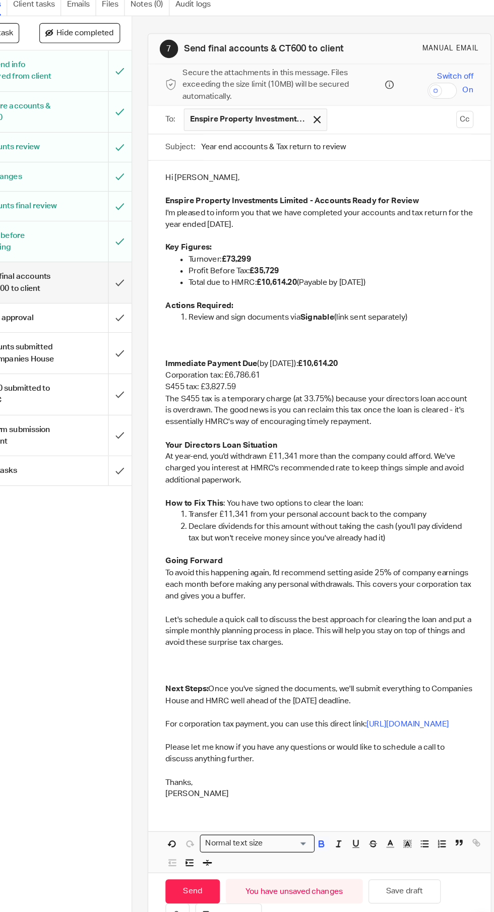
click at [265, 376] on p at bounding box center [329, 381] width 271 height 10
click at [264, 376] on p at bounding box center [329, 381] width 271 height 10
click at [237, 366] on p at bounding box center [329, 371] width 271 height 10
click at [203, 376] on p at bounding box center [329, 381] width 271 height 10
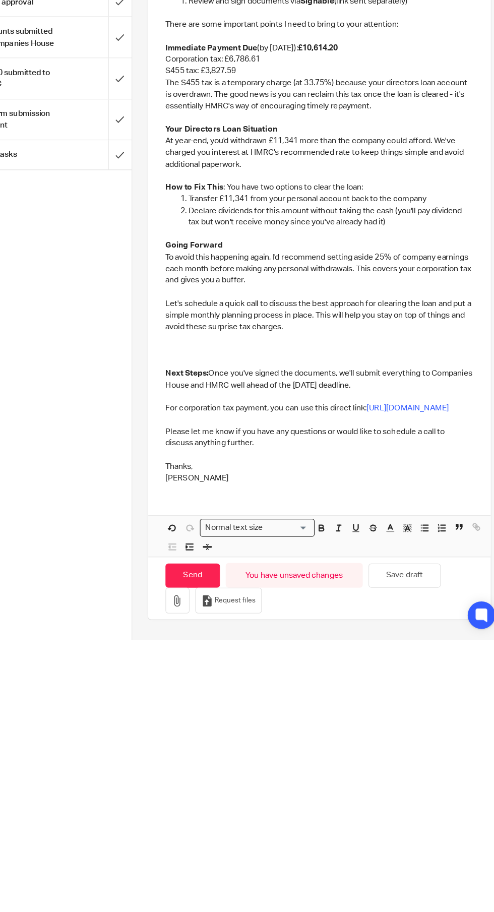
click at [338, 652] on p at bounding box center [329, 657] width 271 height 10
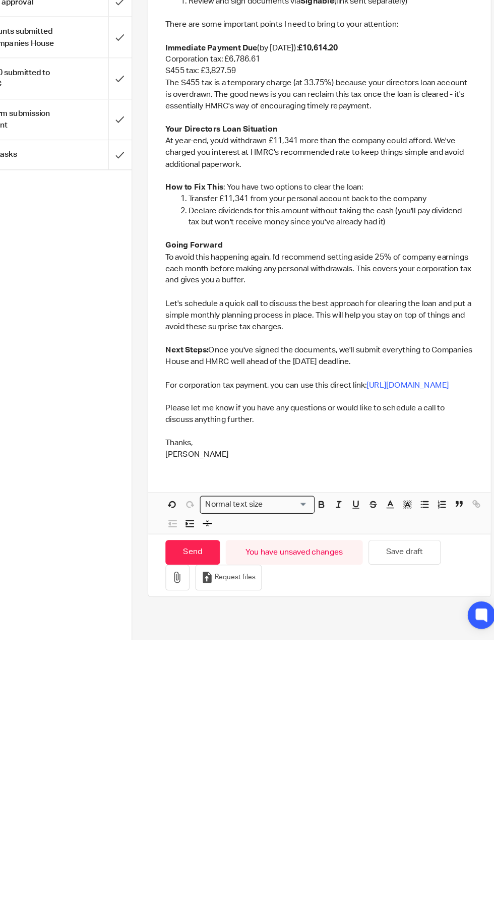
click at [239, 611] on p "Let's schedule a quick call to discuss the best approach for clearing the loan …" at bounding box center [329, 626] width 271 height 31
click at [256, 611] on p "Let's schedule a quick call to discuss the best approach for clearing the loan …" at bounding box center [329, 626] width 271 height 31
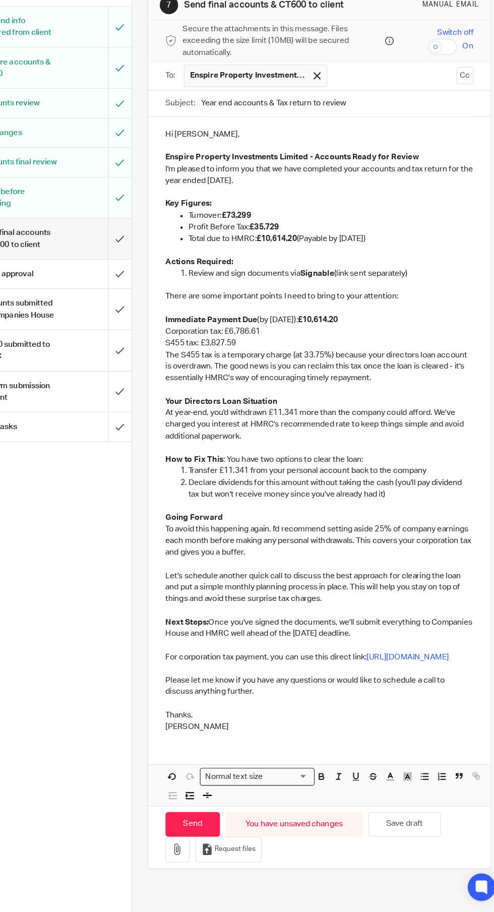
scroll to position [62, 0]
click at [382, 652] on p "Next Steps: Once you've signed the documents, we'll submit everything to Compan…" at bounding box center [329, 662] width 271 height 21
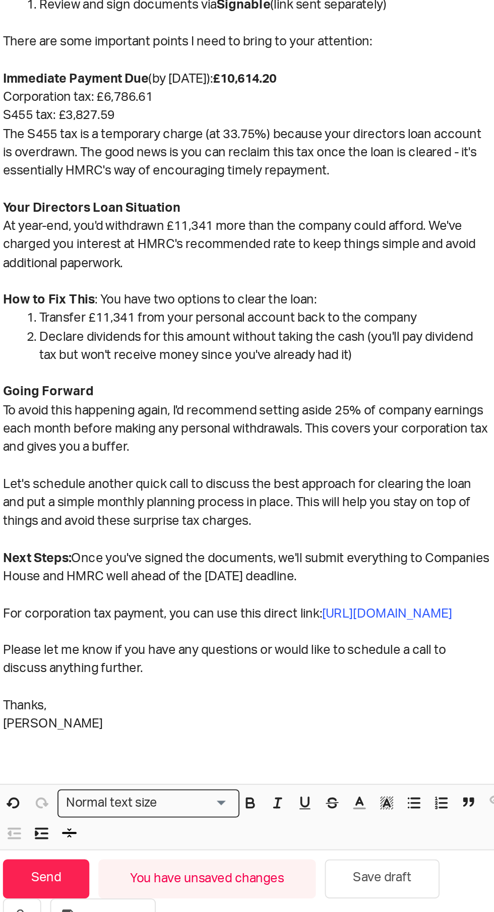
click at [300, 652] on p "Next Steps: Once you've signed the documents, we'll submit everything to Compan…" at bounding box center [329, 662] width 271 height 21
click at [369, 652] on p "Next Steps: Once you've signed the documents, we'll submit everything to Compan…" at bounding box center [329, 662] width 271 height 21
click at [374, 652] on p "Next Steps: Once you've signed the documents, we'll submit everything to Compan…" at bounding box center [329, 662] width 271 height 21
click at [328, 652] on p "Next Steps: Once you've signed the documents, we'll submit everything to Compan…" at bounding box center [329, 662] width 271 height 21
click at [390, 652] on p "Next Steps: Once you've signed the documents, we'll submit everything to Compan…" at bounding box center [329, 662] width 271 height 21
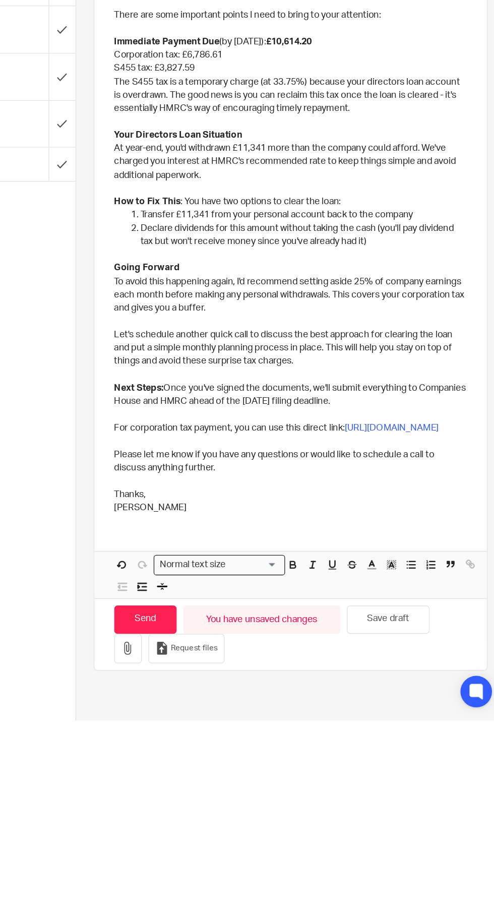
click at [295, 703] on p "Please let me know if you have any questions or would like to schedule a call t…" at bounding box center [329, 713] width 271 height 21
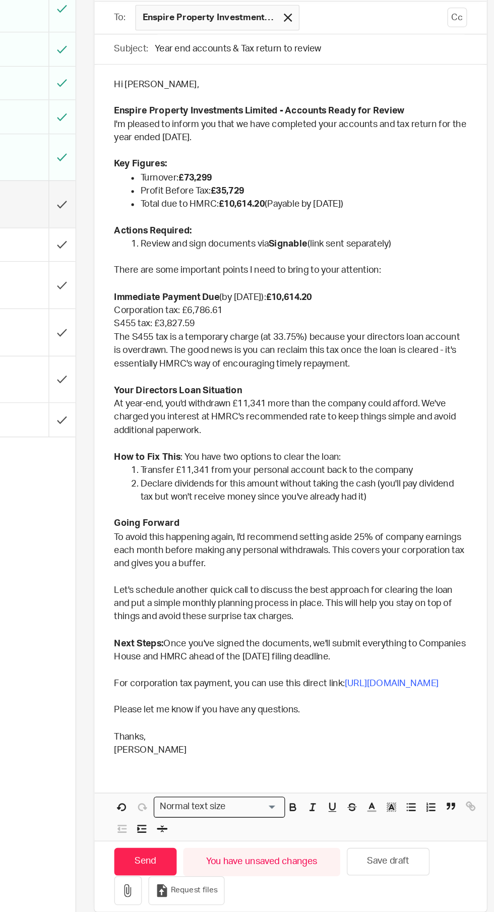
scroll to position [61, 0]
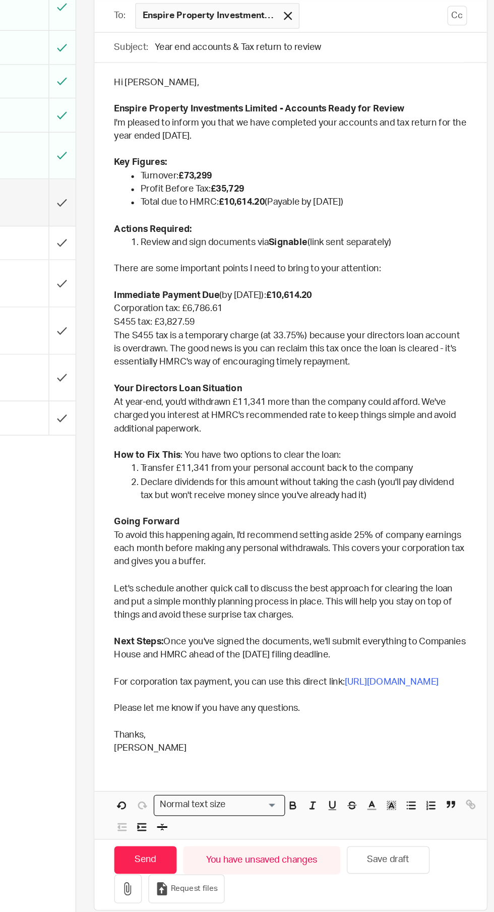
click at [228, 814] on input "Send" at bounding box center [218, 825] width 48 height 22
type input "Sent"
